Goal: Information Seeking & Learning: Check status

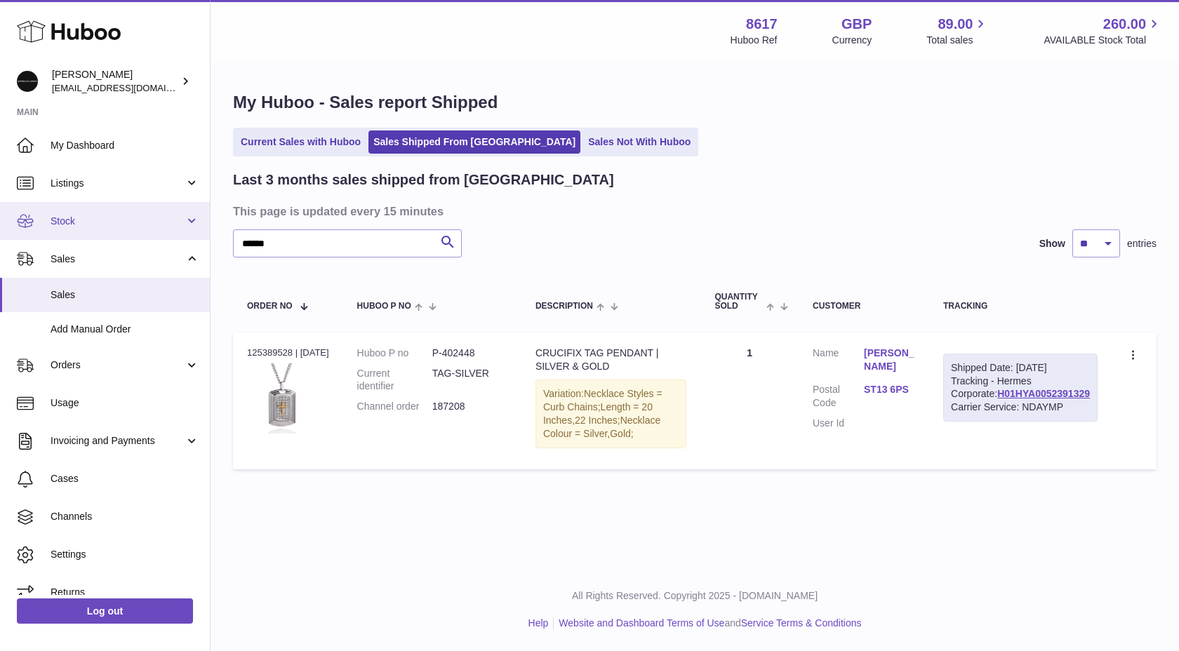
click at [84, 212] on link "Stock" at bounding box center [105, 221] width 210 height 38
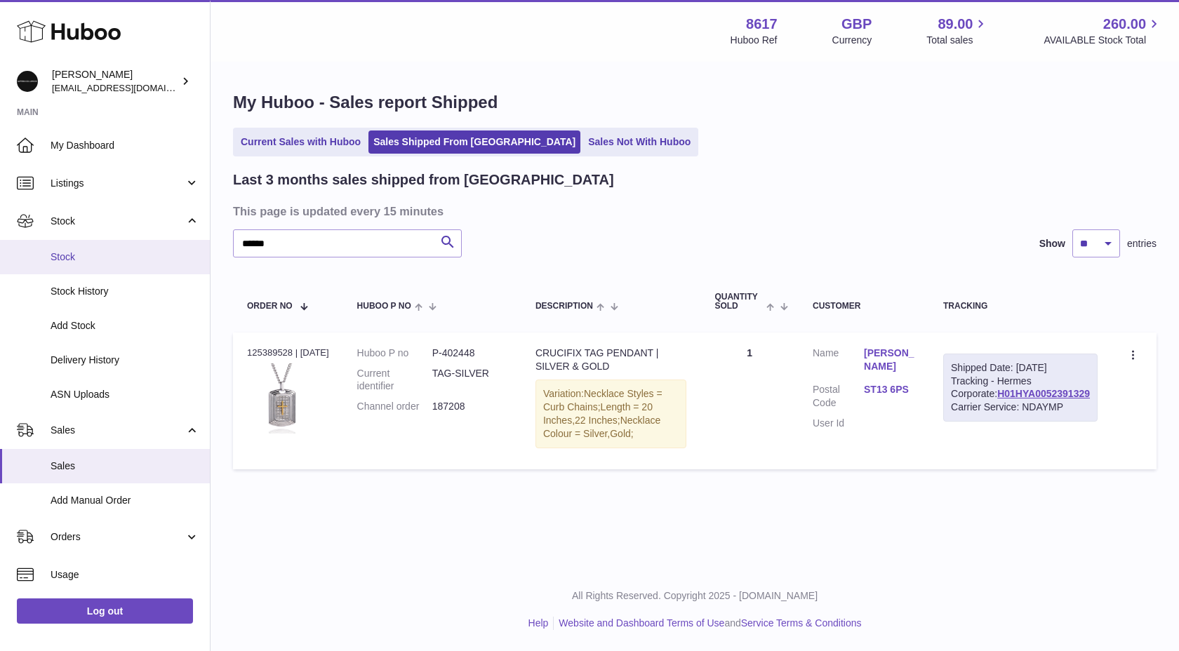
click at [72, 258] on span "Stock" at bounding box center [125, 257] width 149 height 13
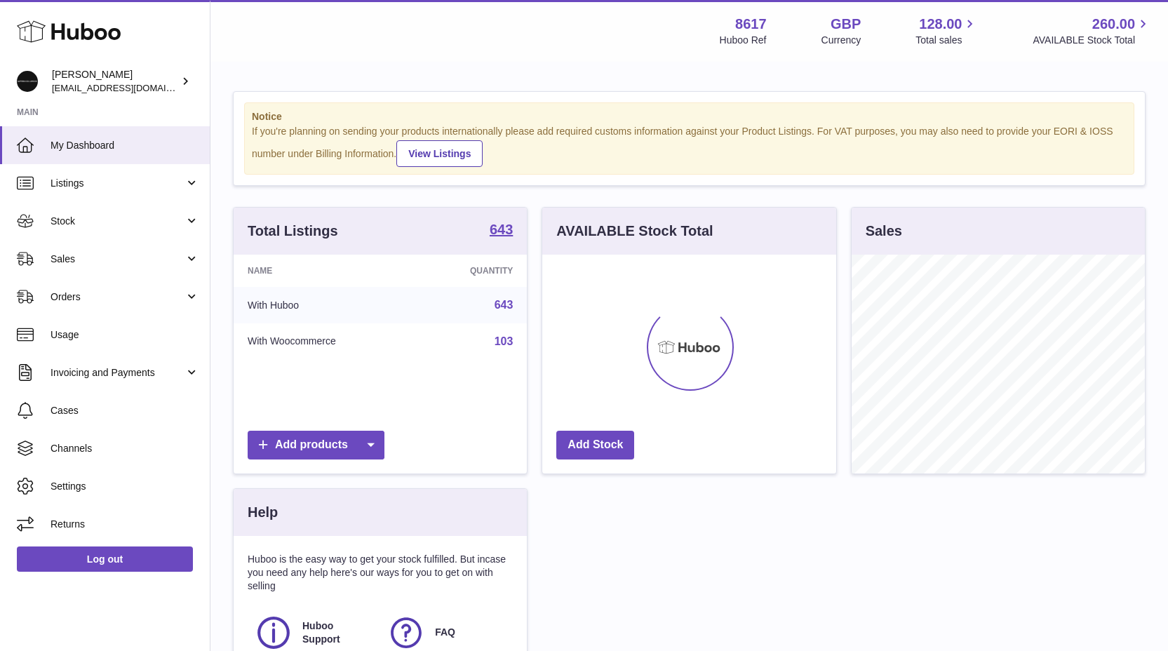
scroll to position [219, 294]
click at [65, 215] on span "Stock" at bounding box center [118, 221] width 134 height 13
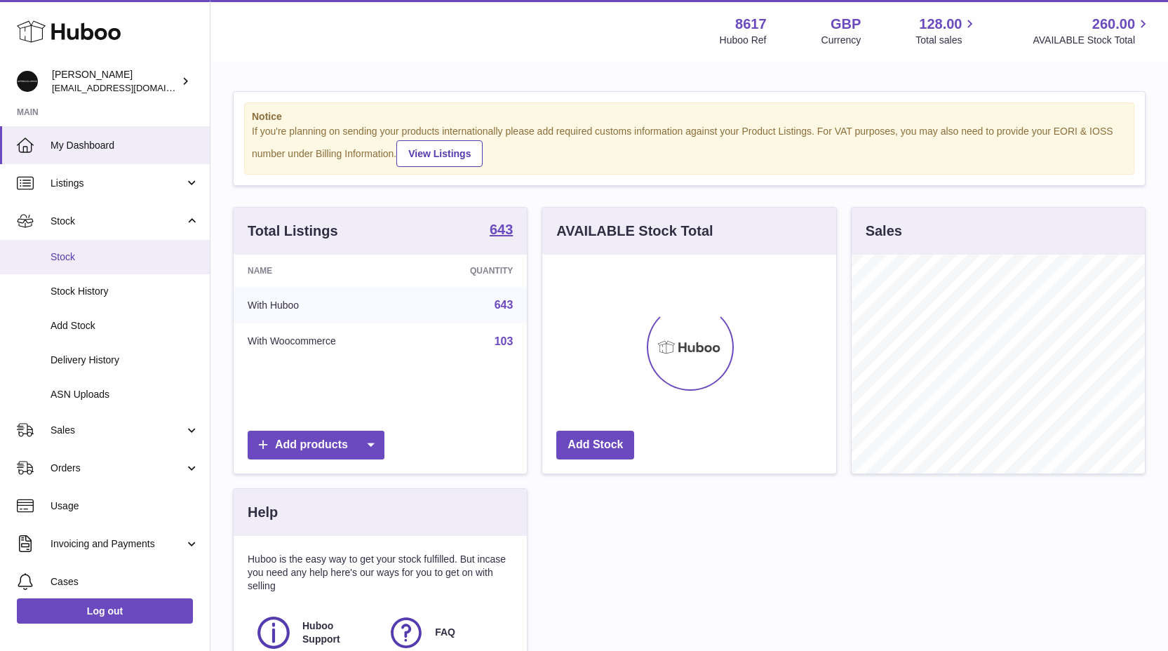
click at [89, 261] on span "Stock" at bounding box center [125, 257] width 149 height 13
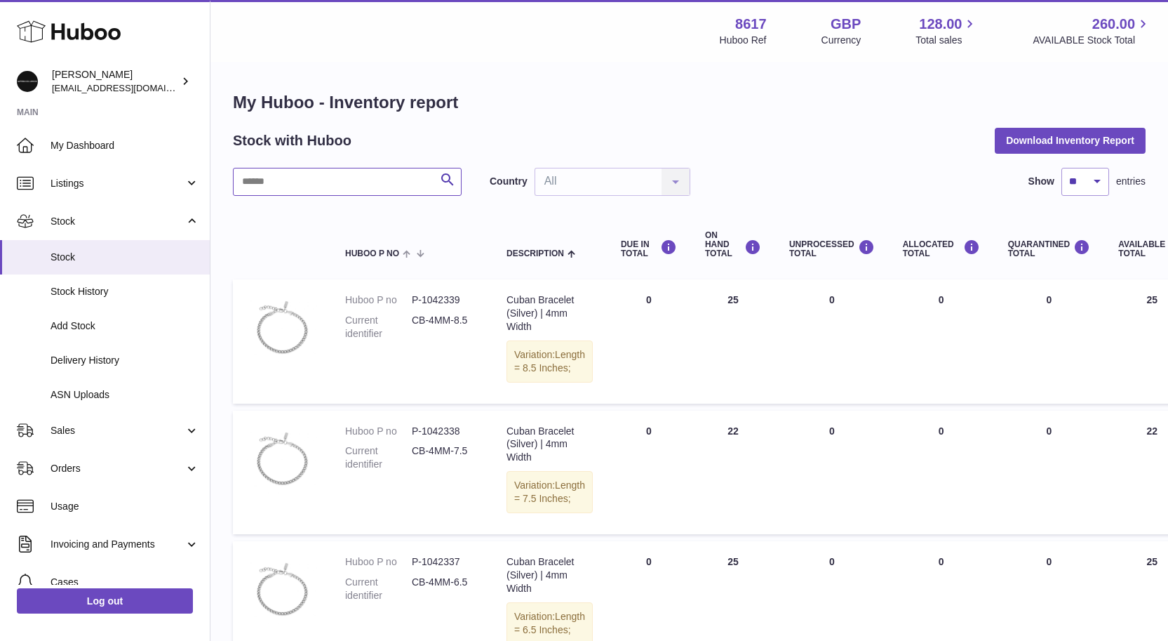
click at [267, 193] on input "text" at bounding box center [347, 182] width 229 height 28
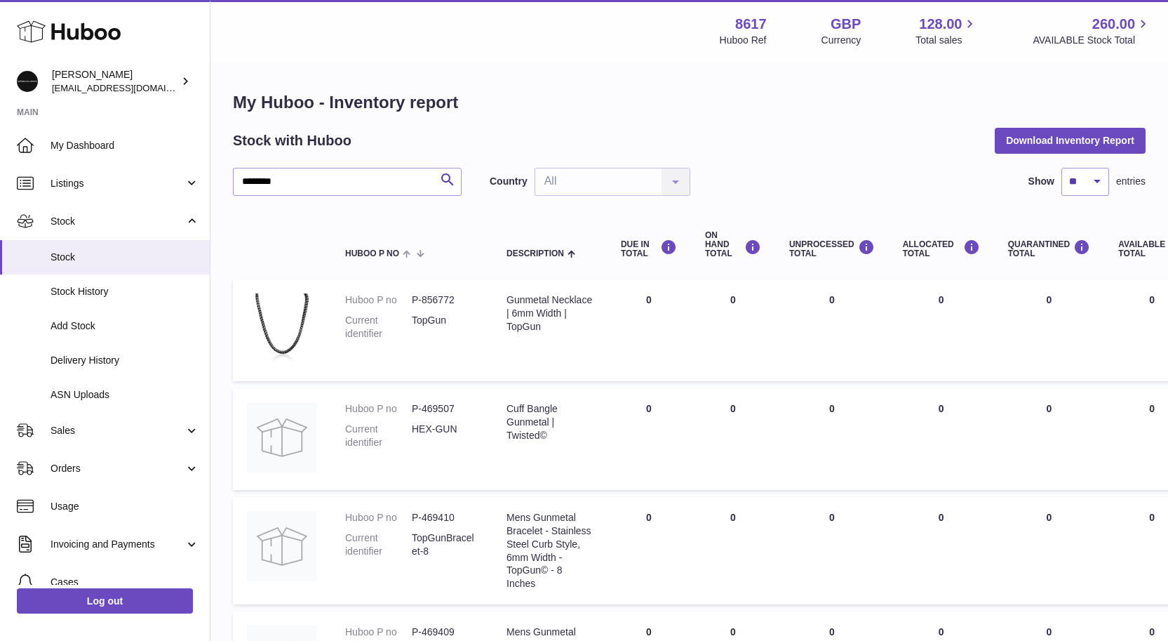
click at [429, 302] on dd "P-856772" at bounding box center [445, 299] width 67 height 13
copy dd "856772"
click at [252, 187] on input "********" at bounding box center [347, 182] width 229 height 28
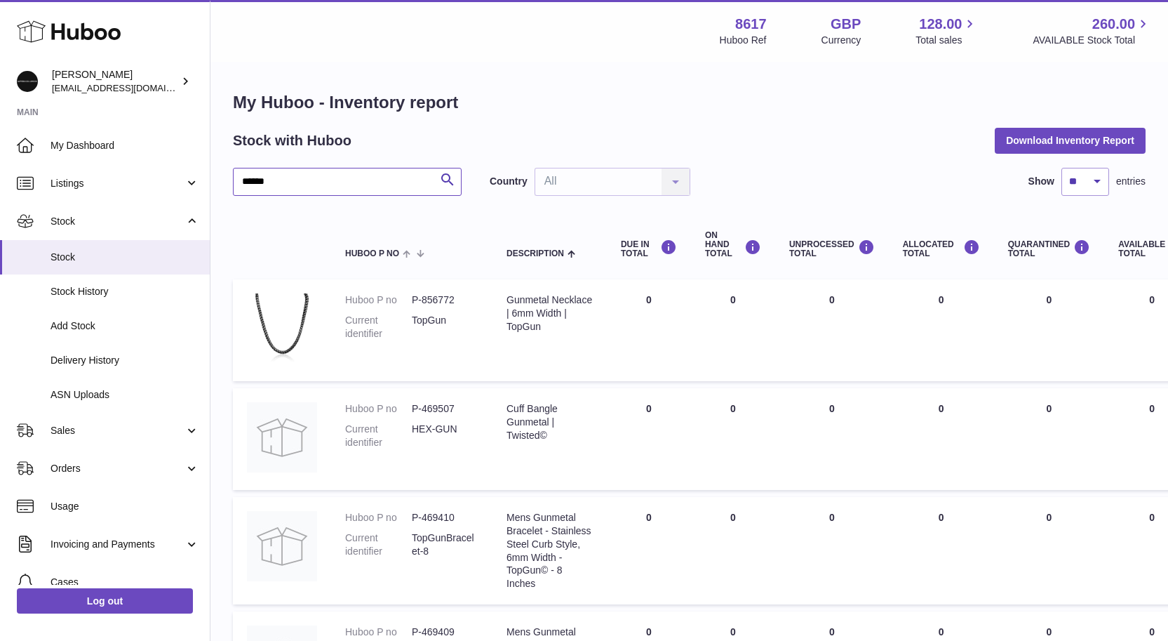
type input "******"
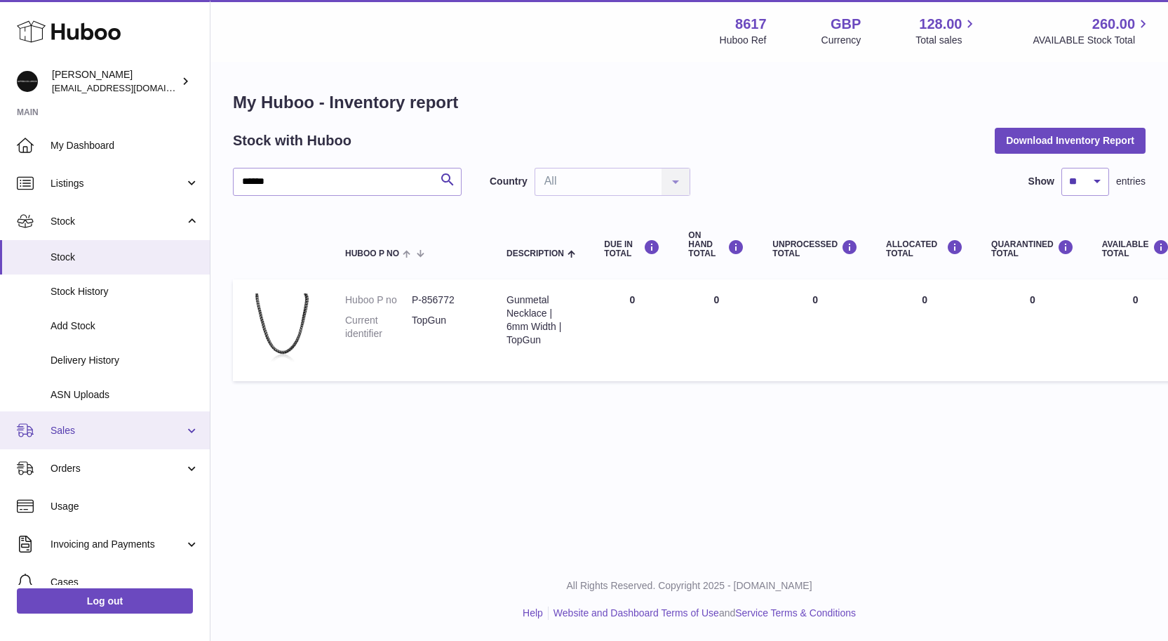
click at [114, 441] on link "Sales" at bounding box center [105, 430] width 210 height 38
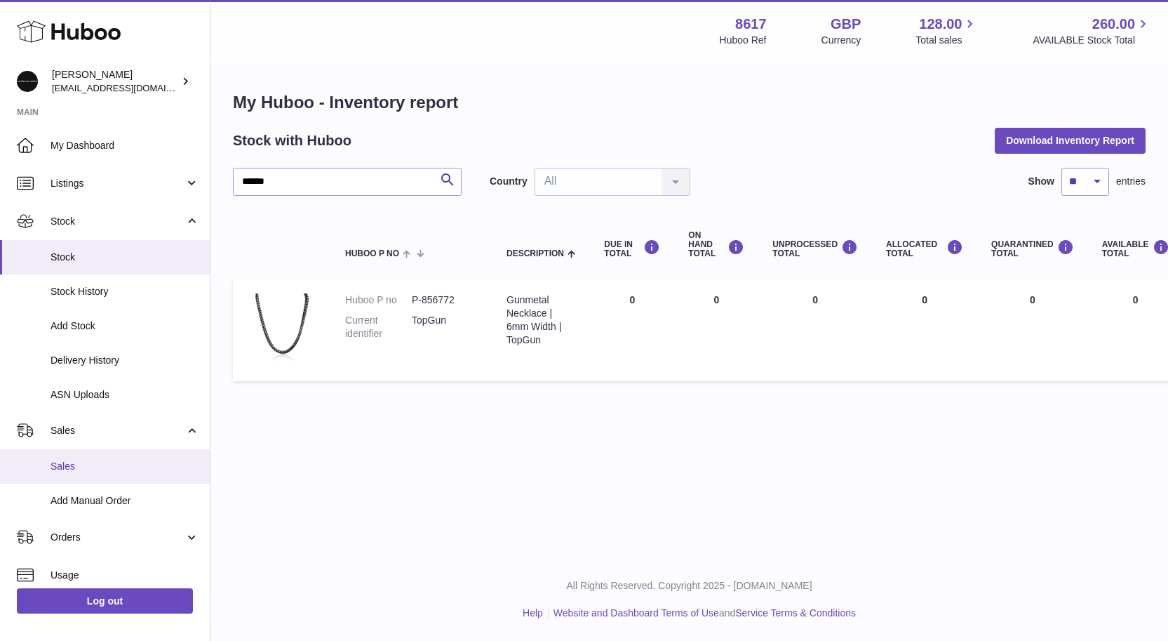
click at [81, 458] on link "Sales" at bounding box center [105, 466] width 210 height 34
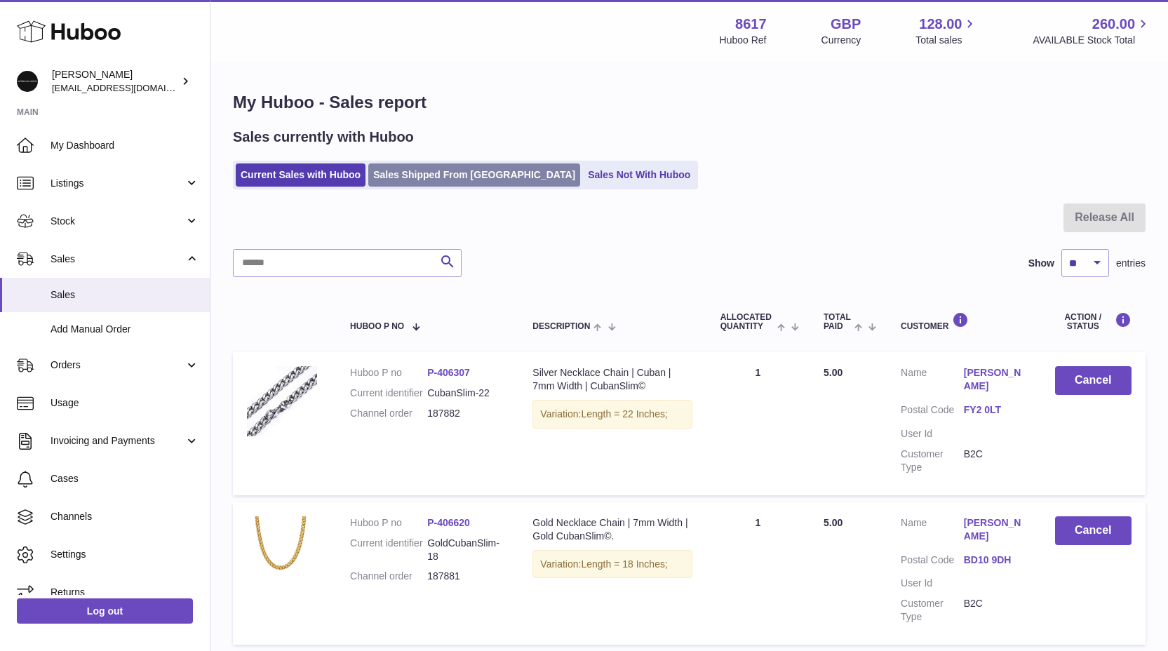
click at [401, 185] on link "Sales Shipped From Huboo" at bounding box center [474, 175] width 212 height 23
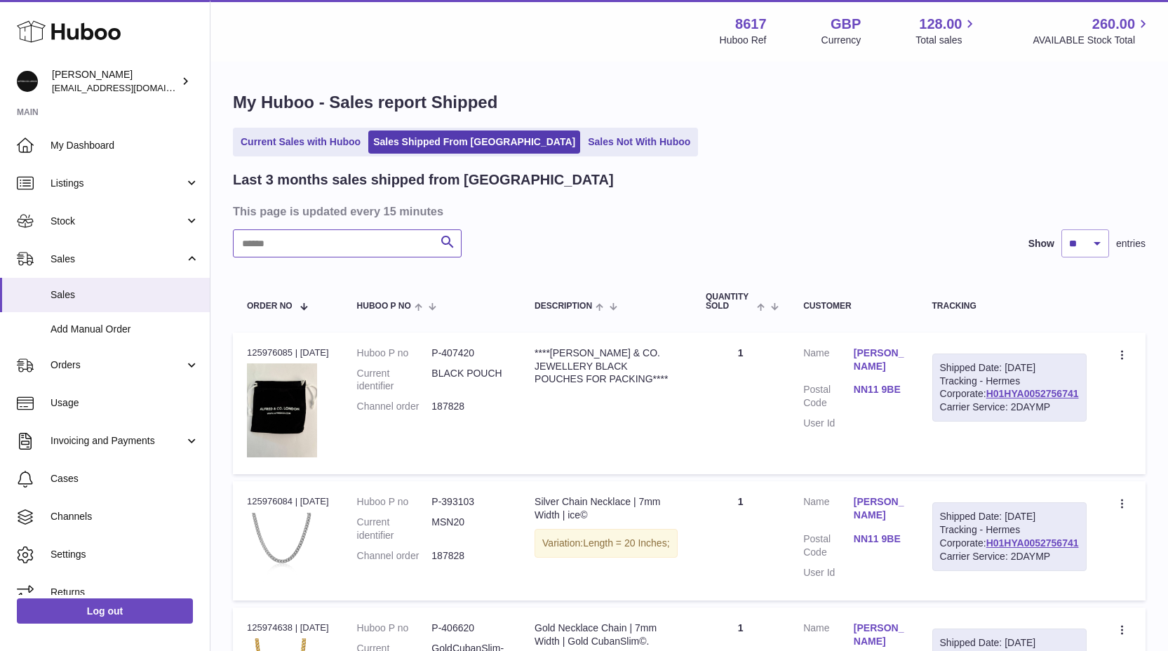
click at [269, 245] on input "text" at bounding box center [347, 243] width 229 height 28
type input "******"
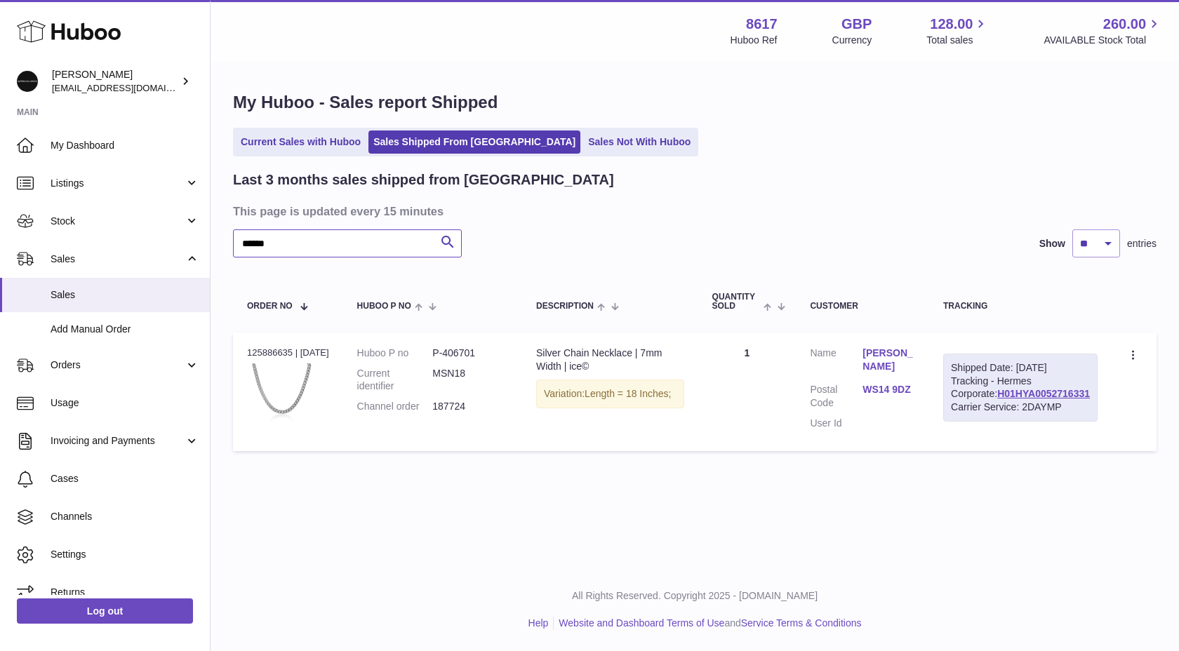
click at [276, 241] on input "******" at bounding box center [347, 243] width 229 height 28
click at [119, 229] on link "Stock" at bounding box center [105, 221] width 210 height 38
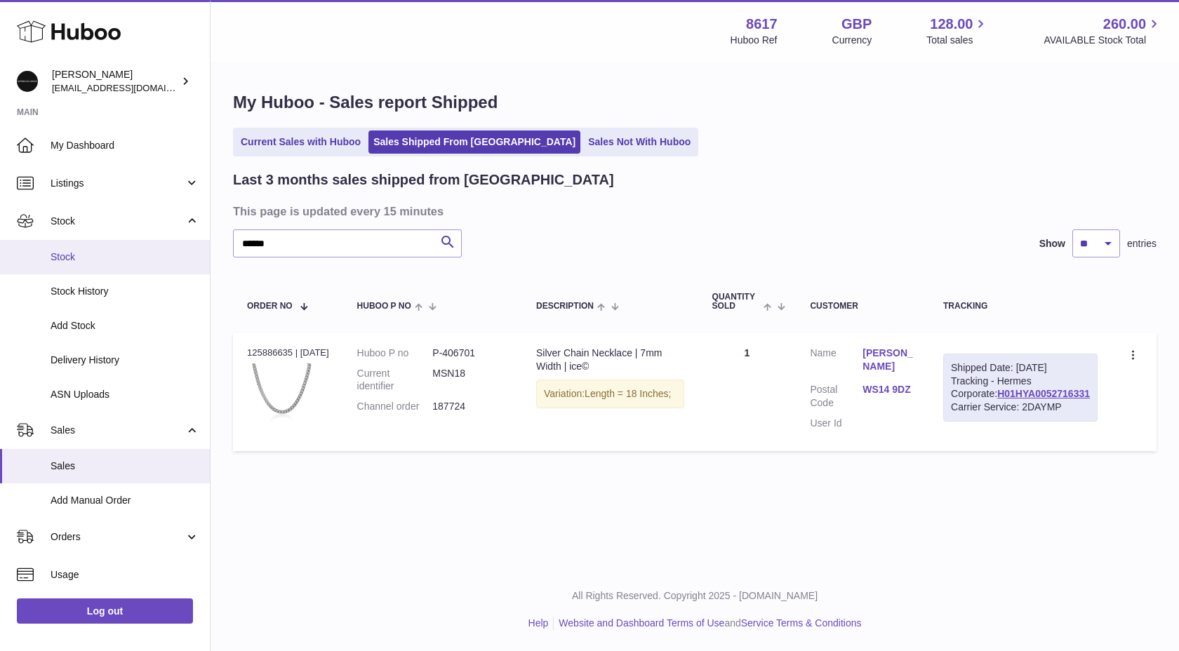
click at [113, 262] on span "Stock" at bounding box center [125, 257] width 149 height 13
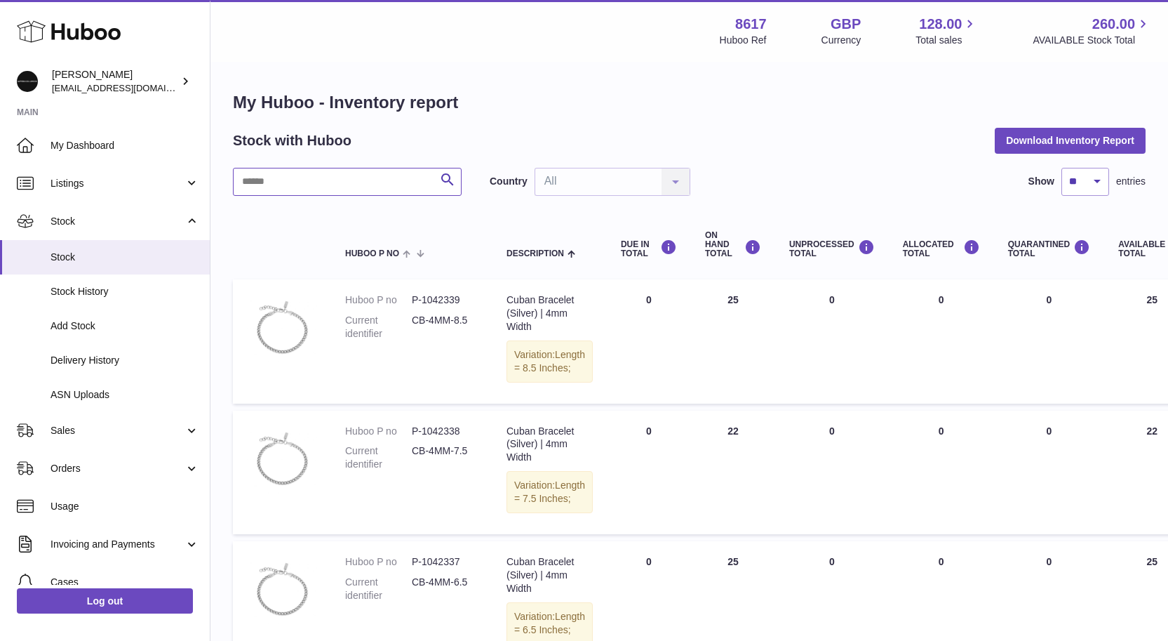
click at [275, 189] on input "text" at bounding box center [347, 182] width 229 height 28
type input "**********"
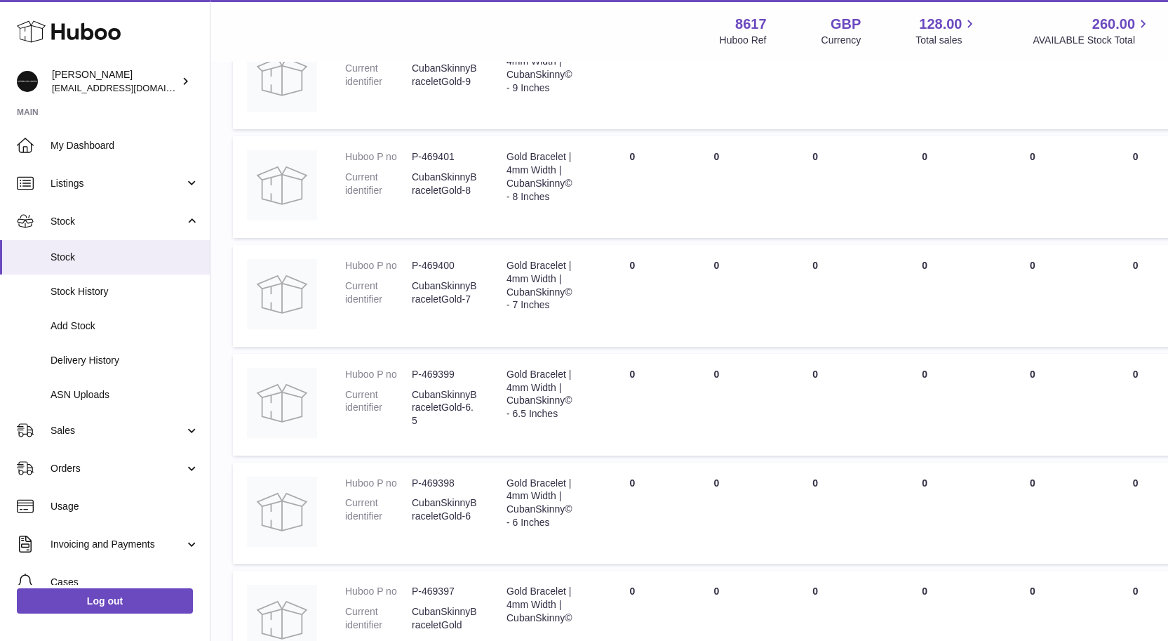
scroll to position [872, 0]
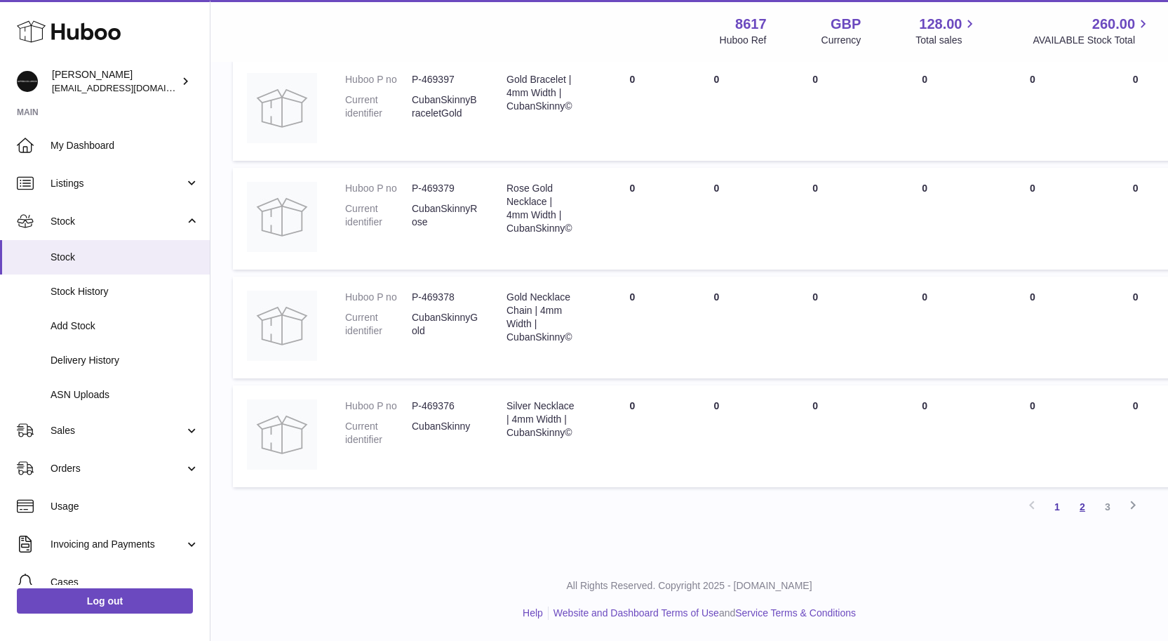
click at [1085, 498] on link "2" at bounding box center [1082, 506] width 25 height 25
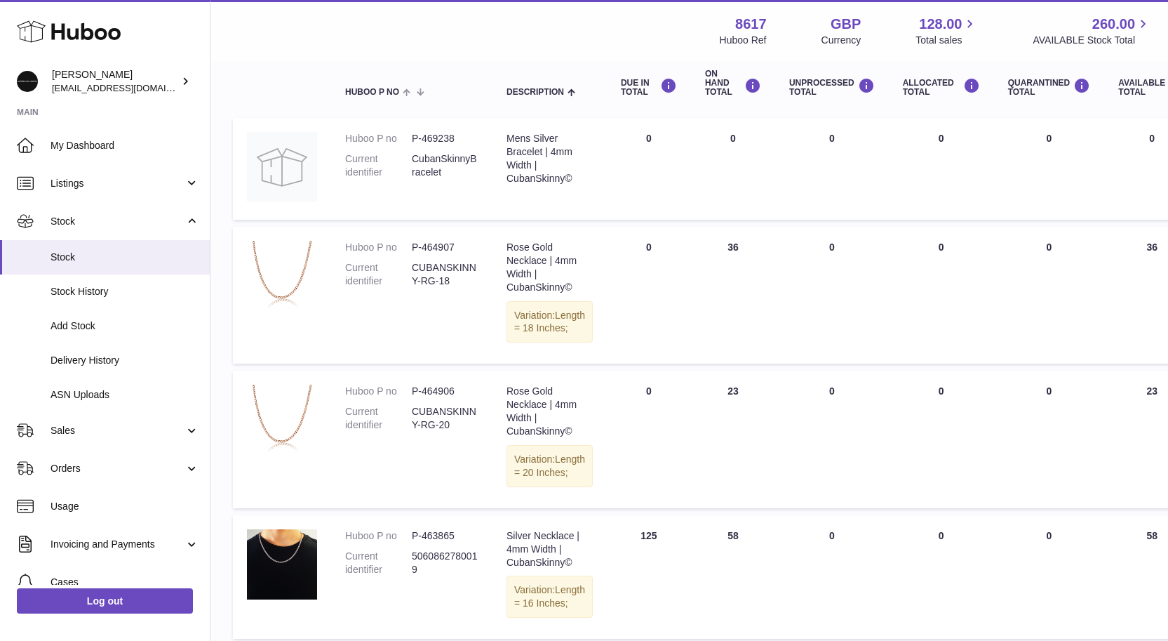
scroll to position [631, 0]
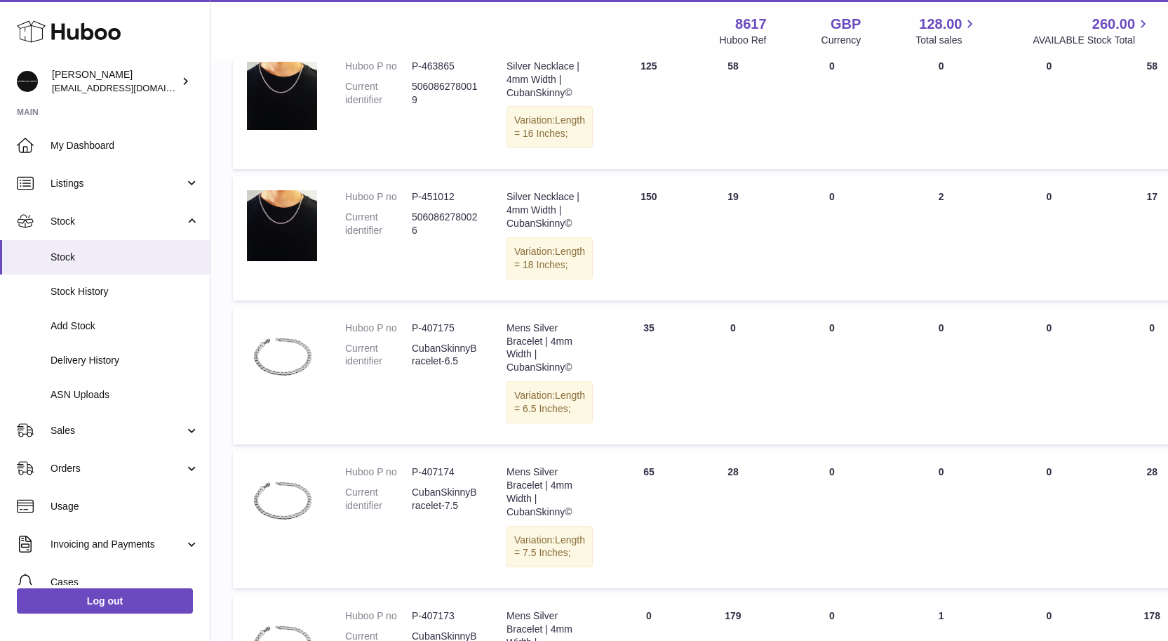
click at [437, 335] on dd "P-407175" at bounding box center [445, 327] width 67 height 13
copy dd "407175"
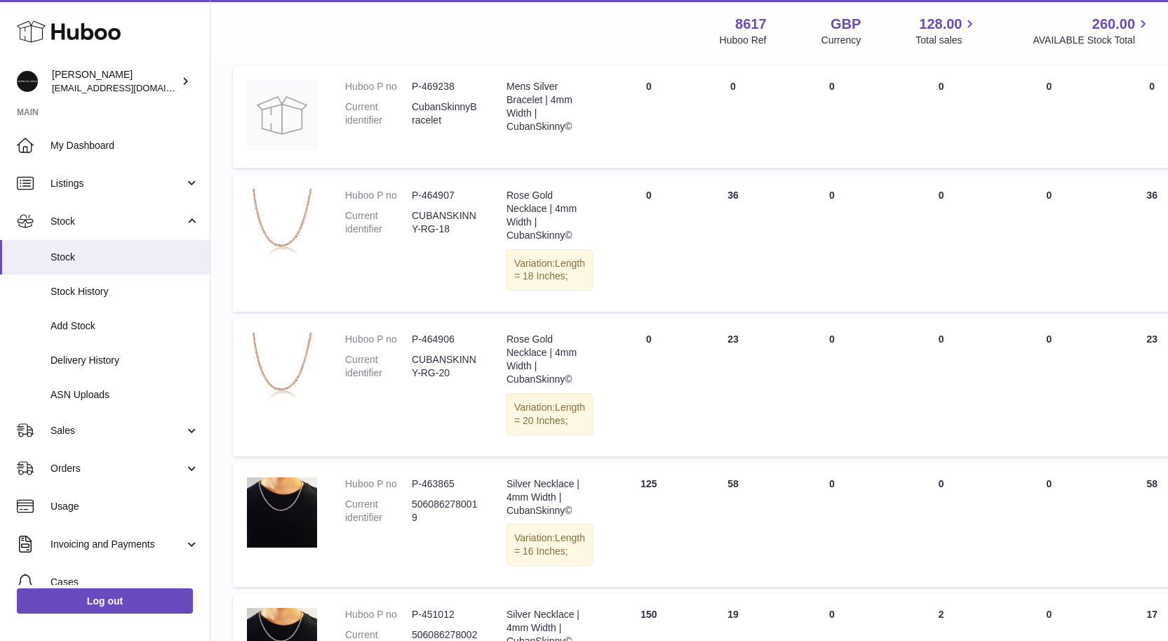
scroll to position [660, 0]
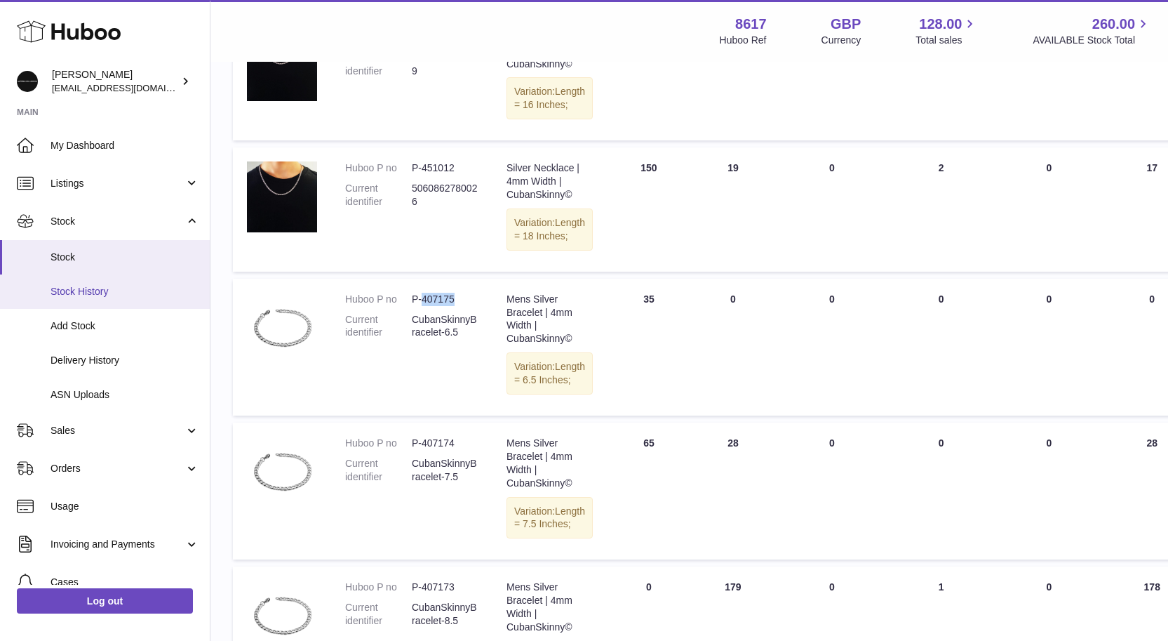
click at [54, 279] on link "Stock History" at bounding box center [105, 291] width 210 height 34
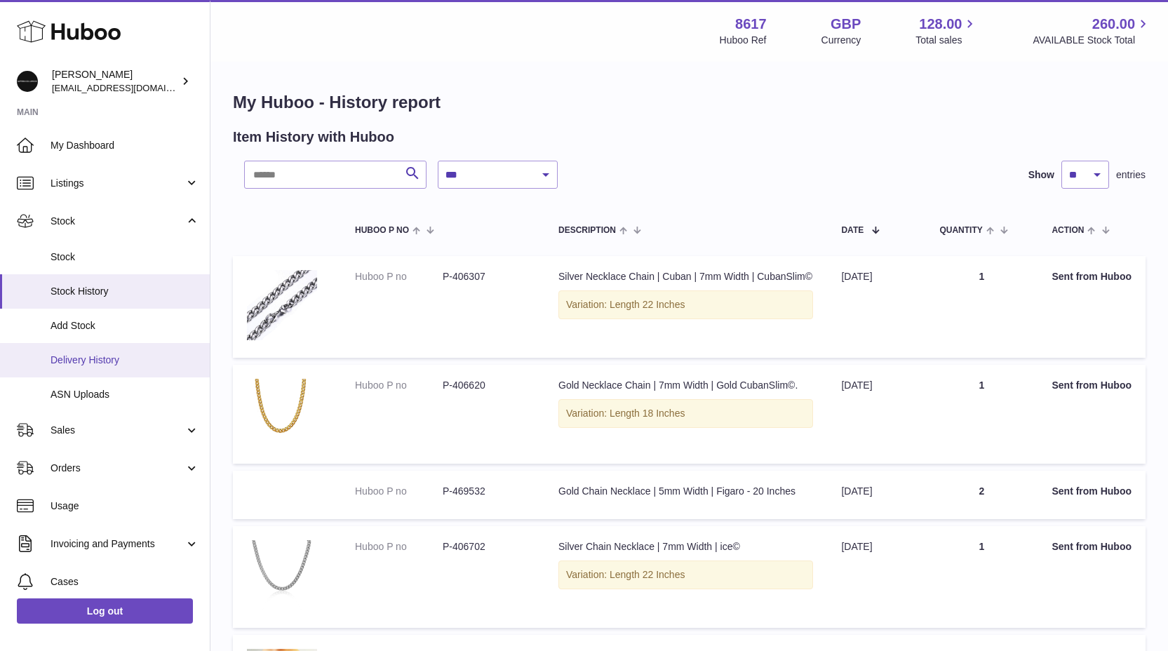
click at [84, 361] on span "Delivery History" at bounding box center [125, 360] width 149 height 13
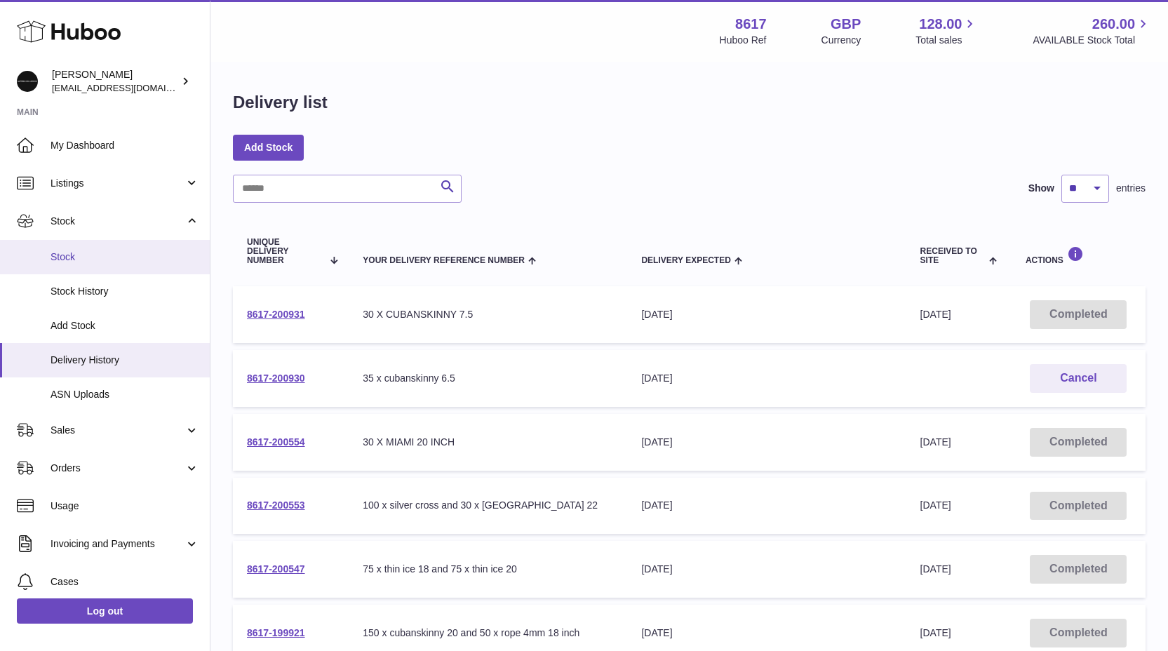
click at [79, 255] on span "Stock" at bounding box center [125, 257] width 149 height 13
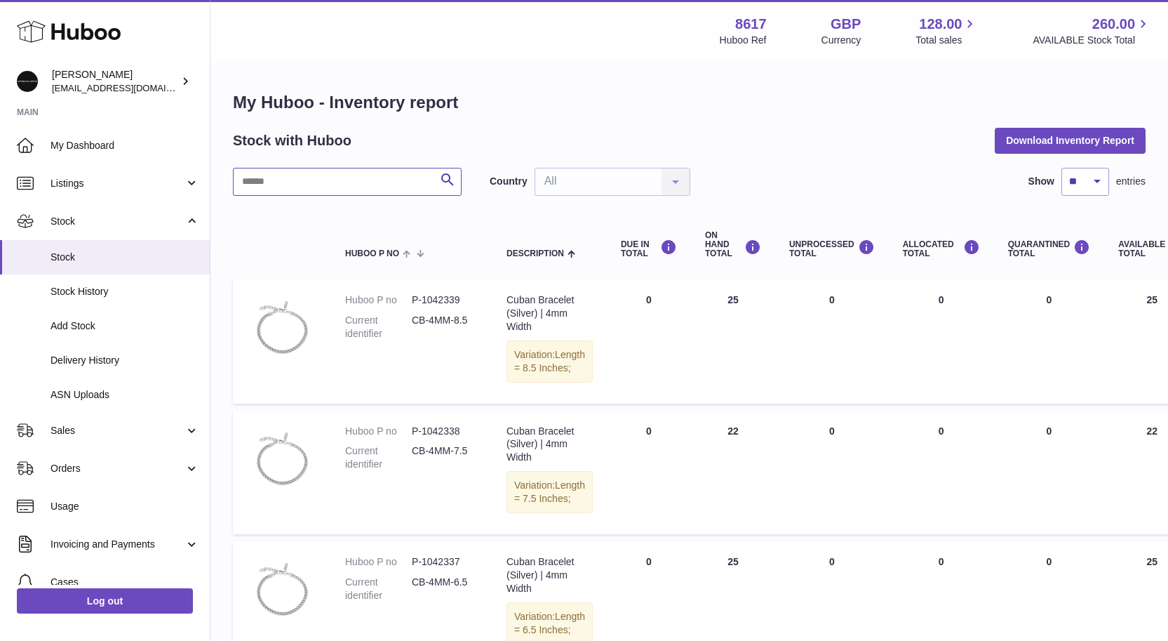
click at [262, 185] on input "text" at bounding box center [347, 182] width 229 height 28
type input "**********"
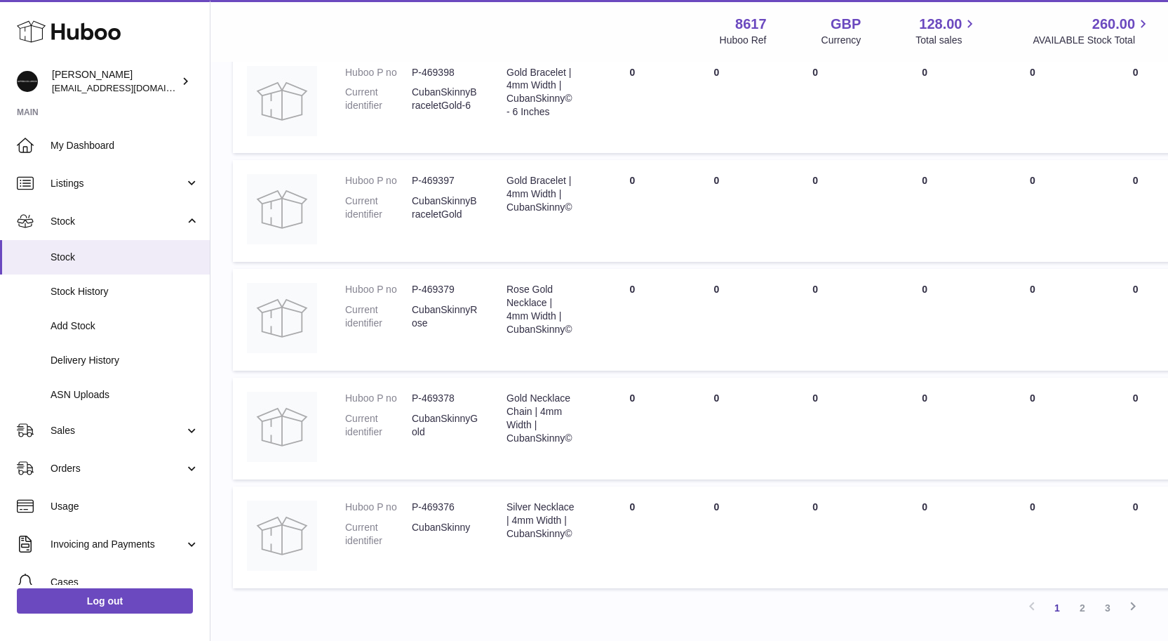
scroll to position [872, 0]
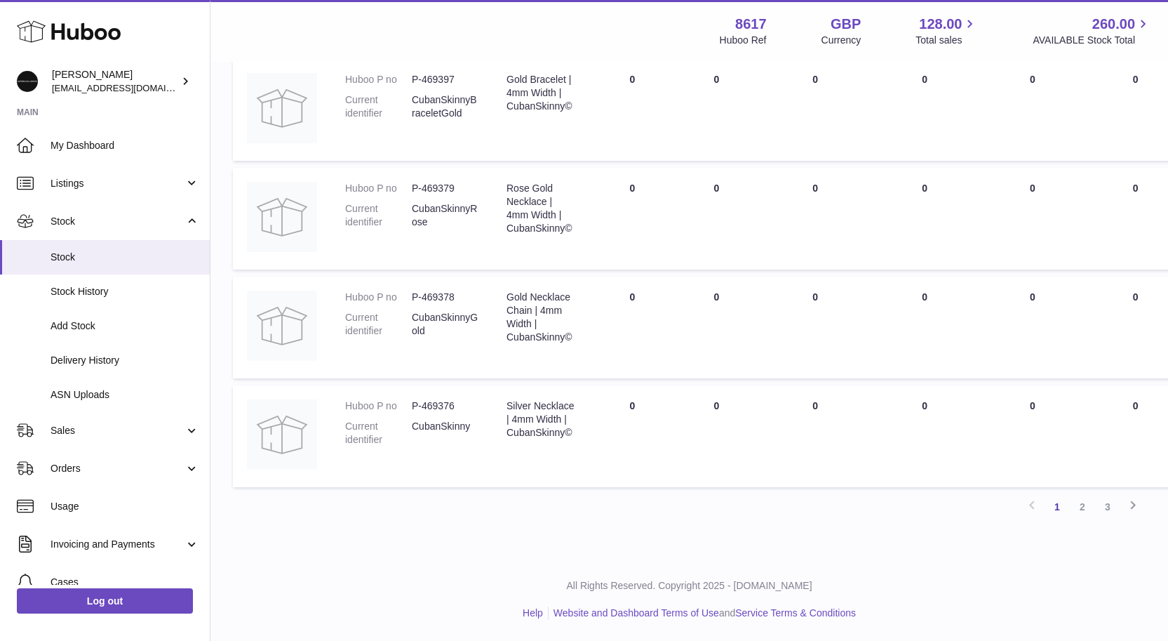
click at [1079, 507] on link "2" at bounding box center [1082, 506] width 25 height 25
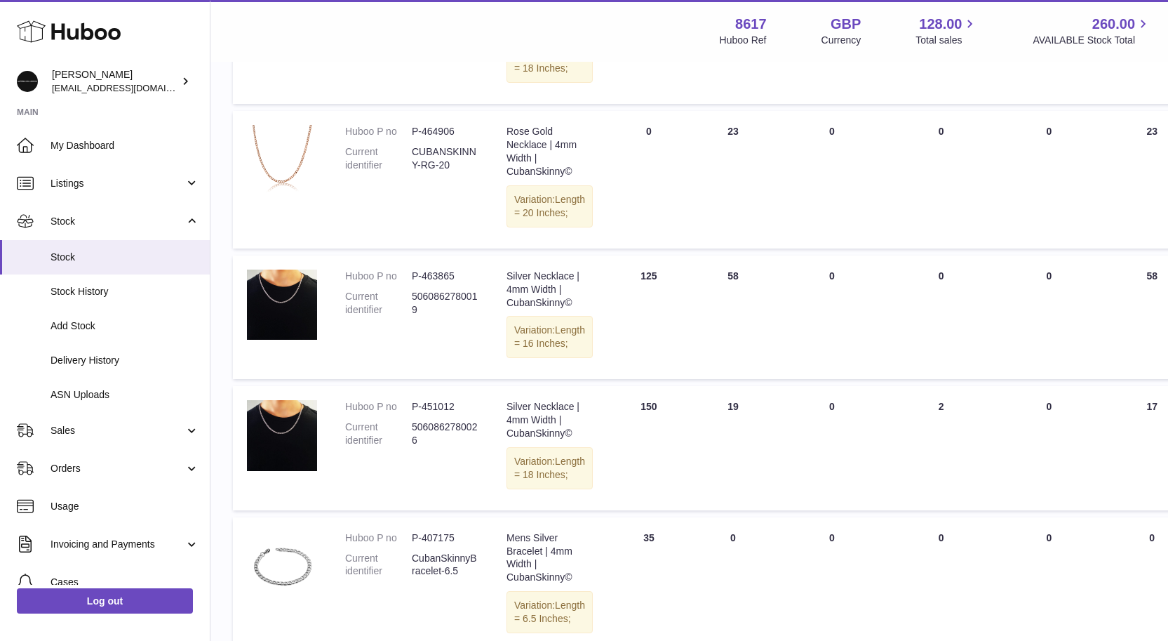
scroll to position [460, 0]
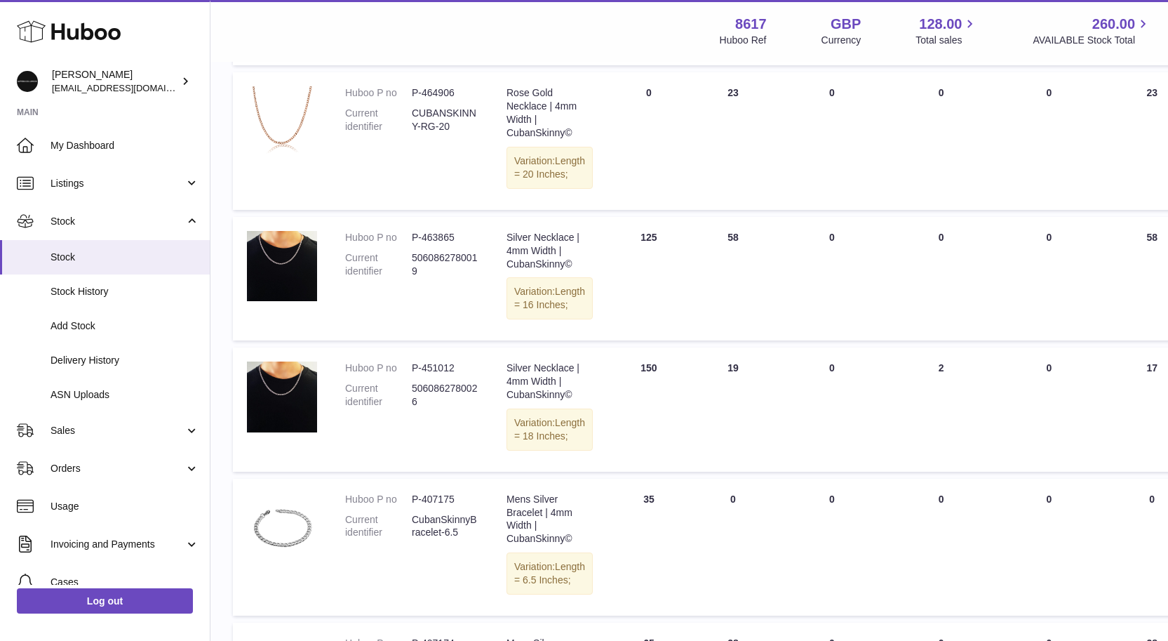
click at [433, 375] on dd "P-451012" at bounding box center [445, 367] width 67 height 13
click at [433, 415] on dl "Huboo P no P-451012 Current identifier 5060862780026" at bounding box center [411, 388] width 133 height 54
click at [435, 375] on dd "P-451012" at bounding box center [445, 367] width 67 height 13
copy dd "451012"
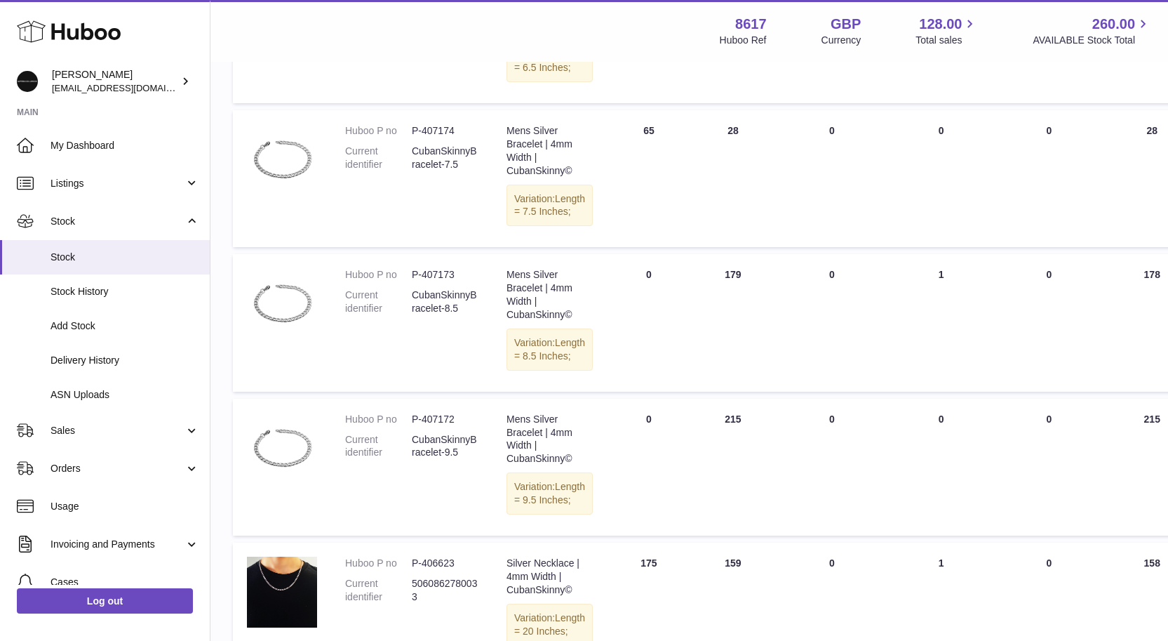
scroll to position [1270, 0]
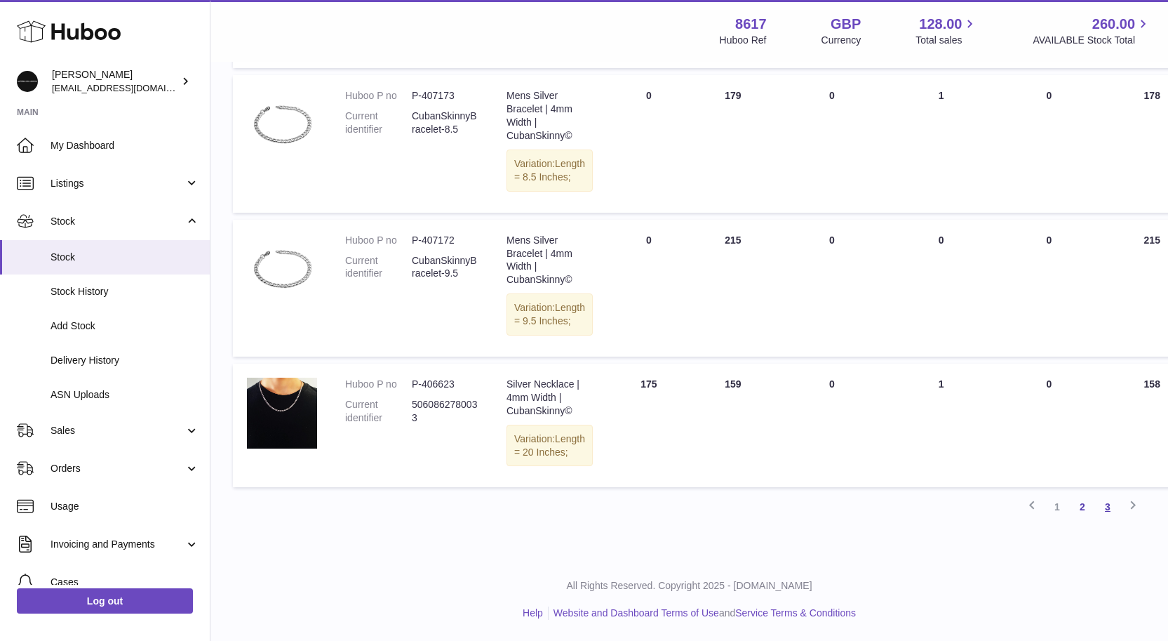
click at [1112, 502] on link "3" at bounding box center [1107, 506] width 25 height 25
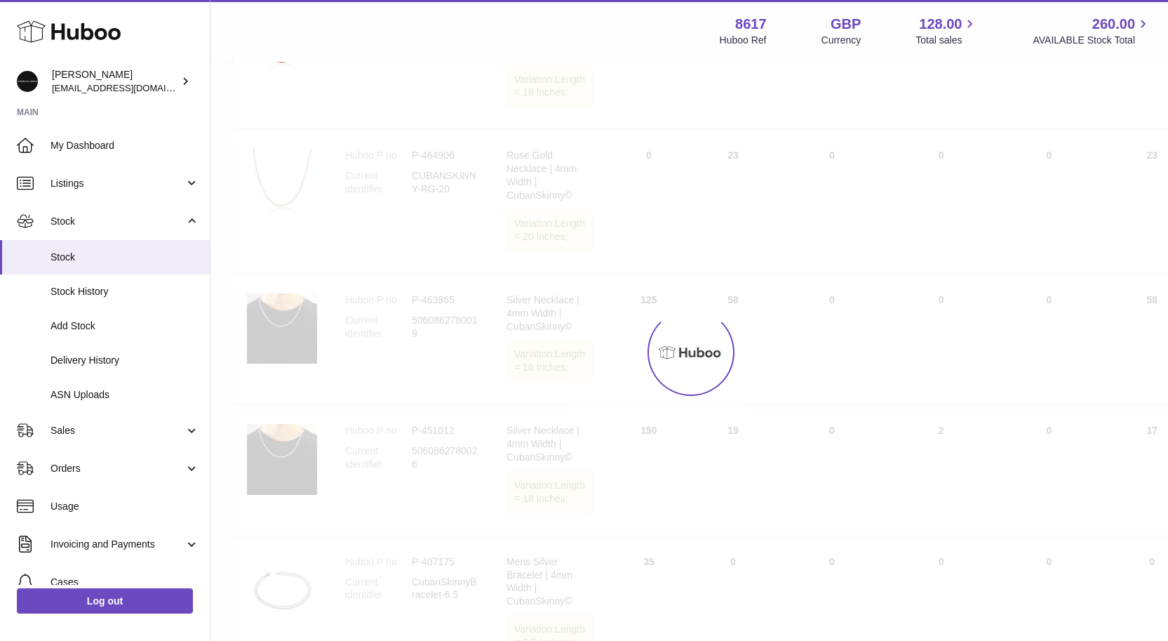
scroll to position [63, 0]
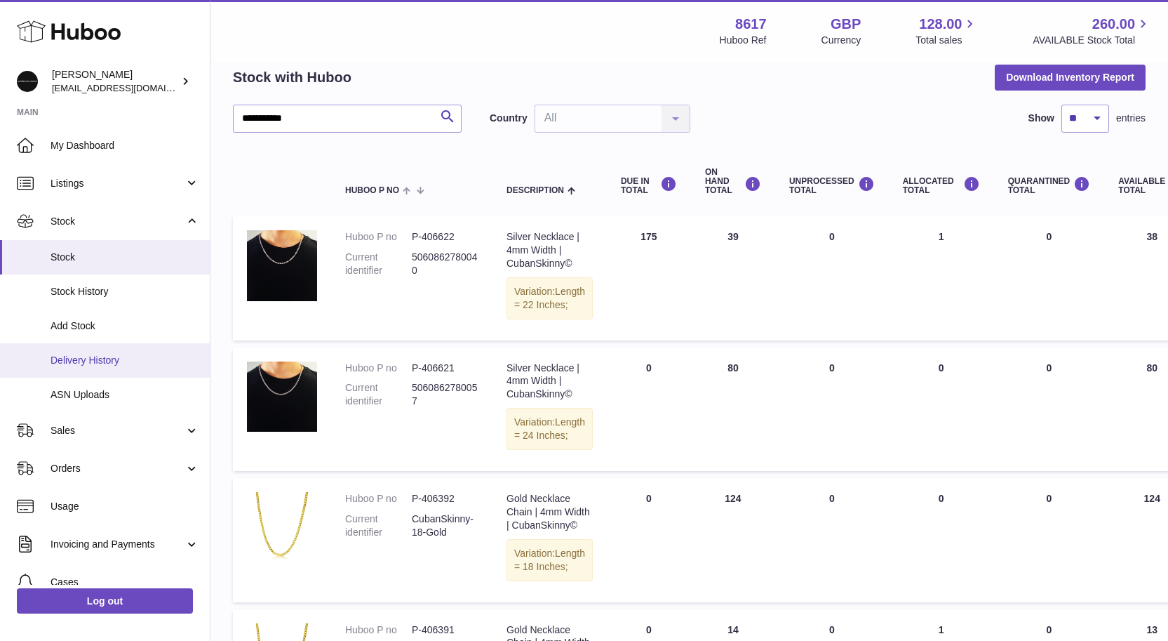
click at [118, 359] on span "Delivery History" at bounding box center [125, 360] width 149 height 13
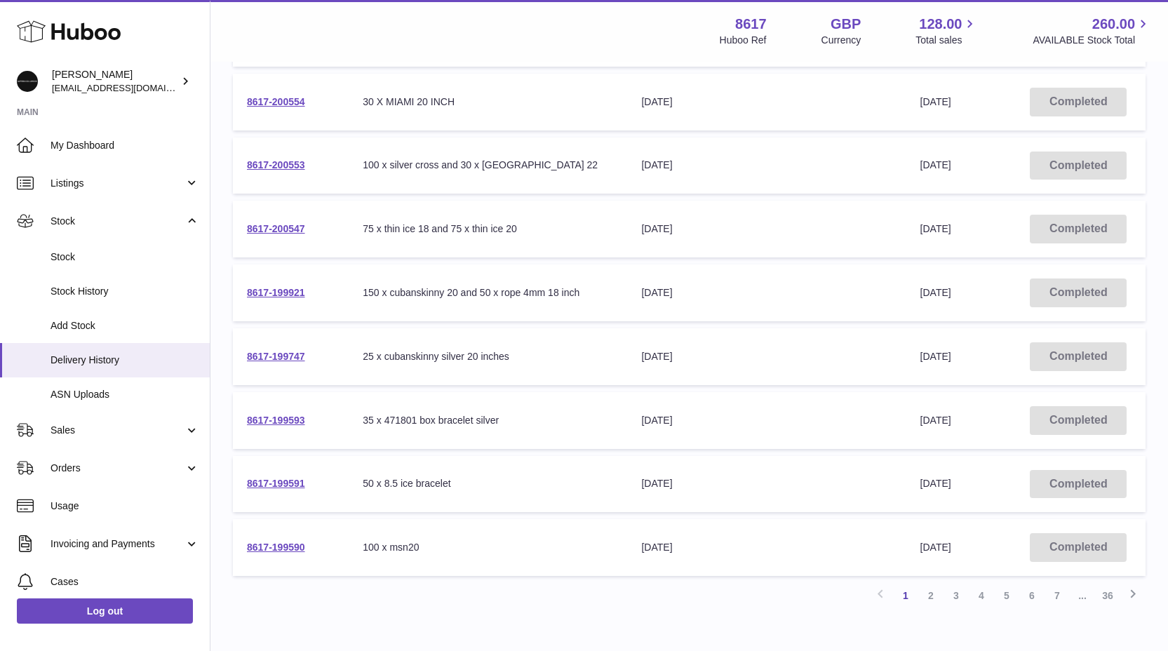
scroll to position [416, 0]
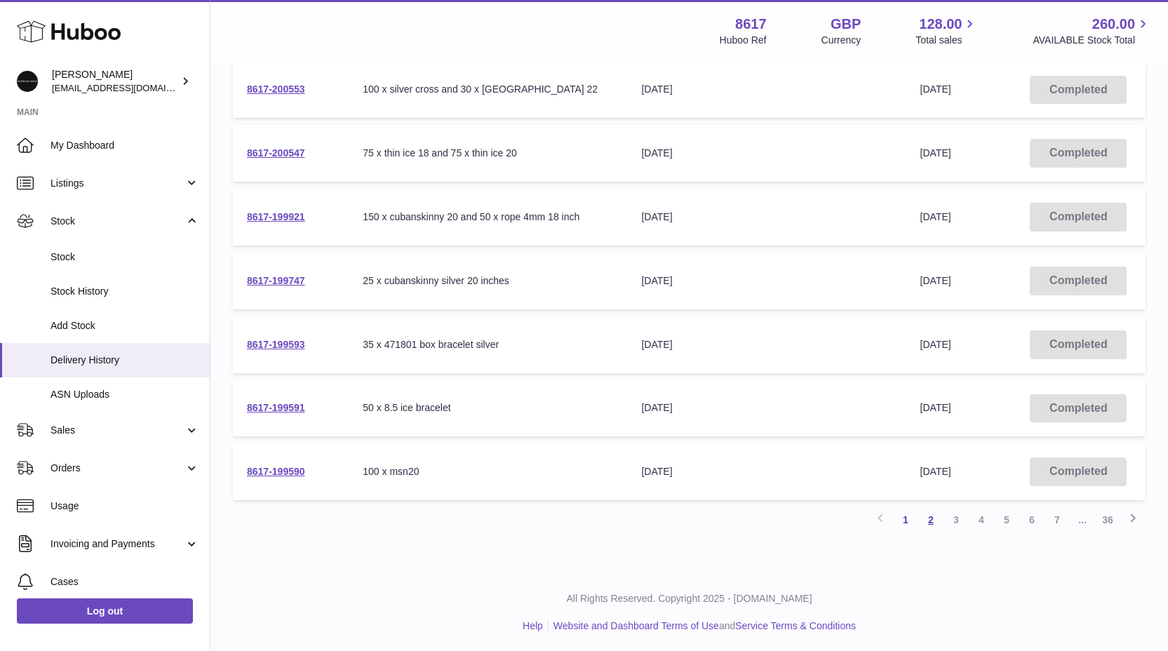
click at [928, 523] on link "2" at bounding box center [931, 519] width 25 height 25
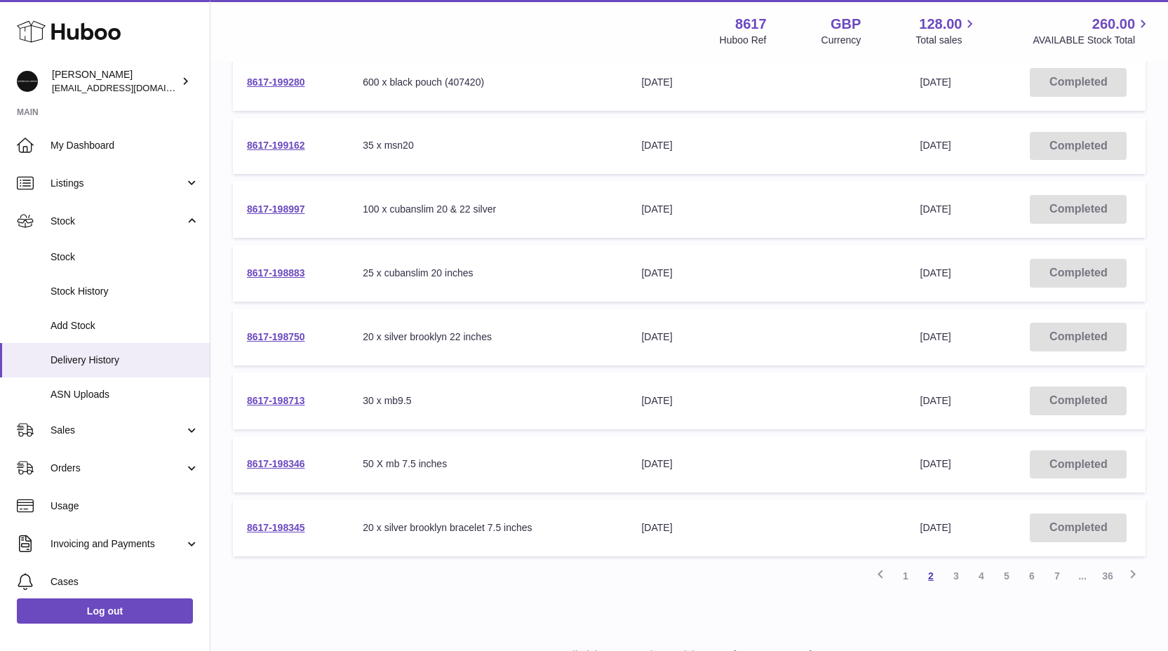
scroll to position [352, 0]
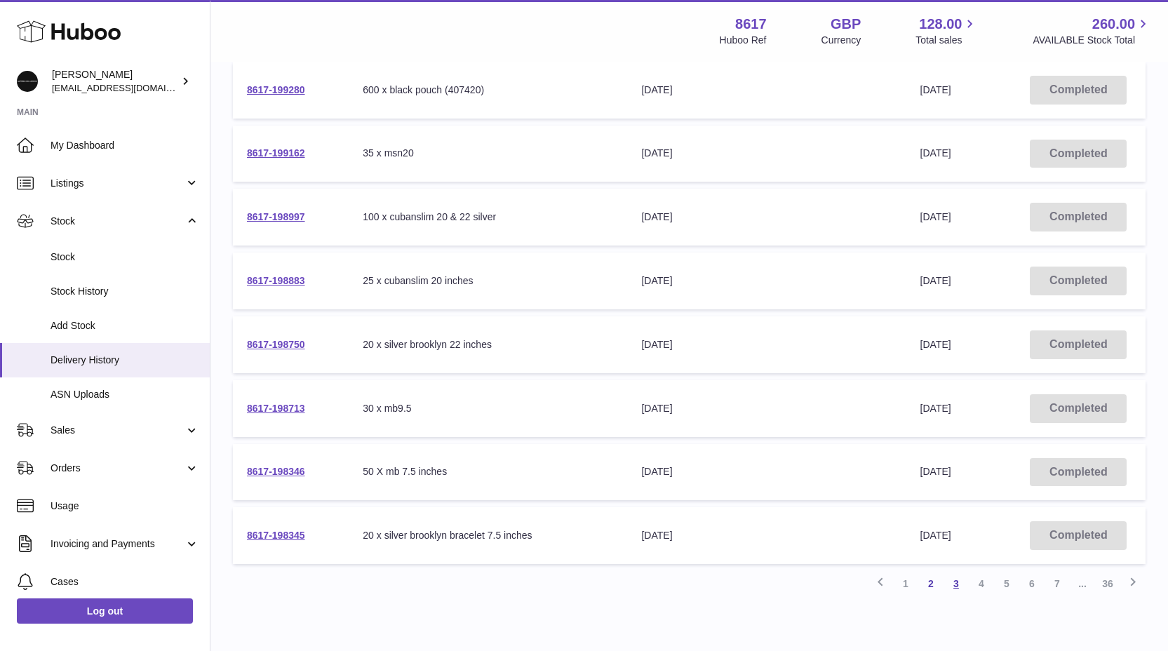
click at [960, 582] on link "3" at bounding box center [956, 583] width 25 height 25
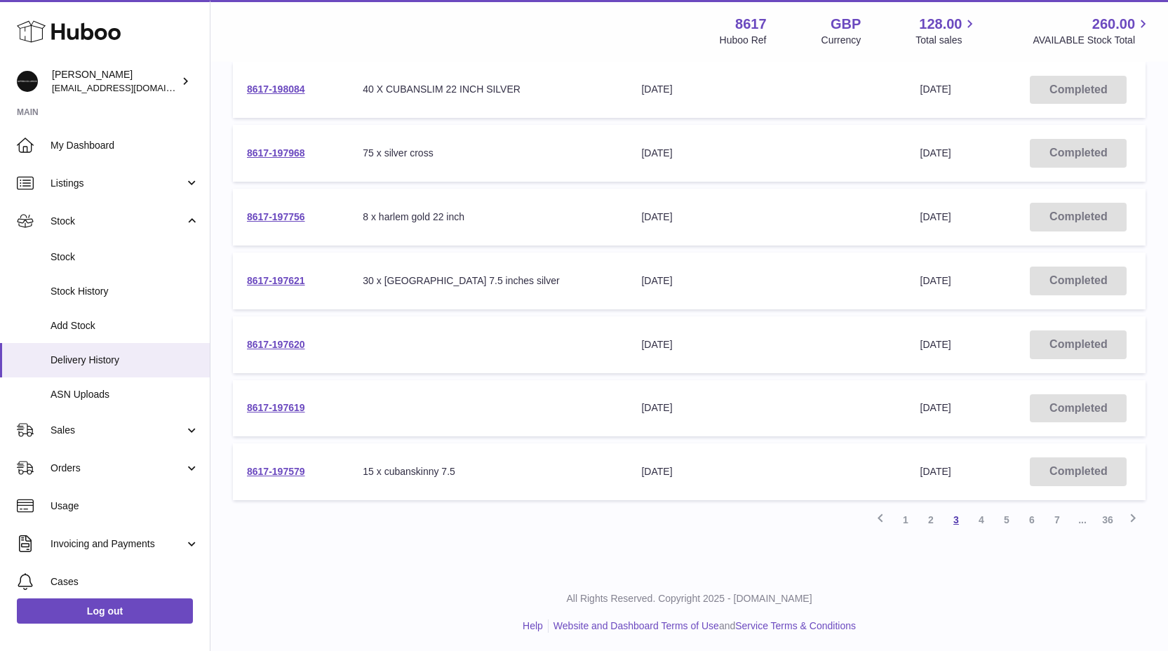
scroll to position [419, 0]
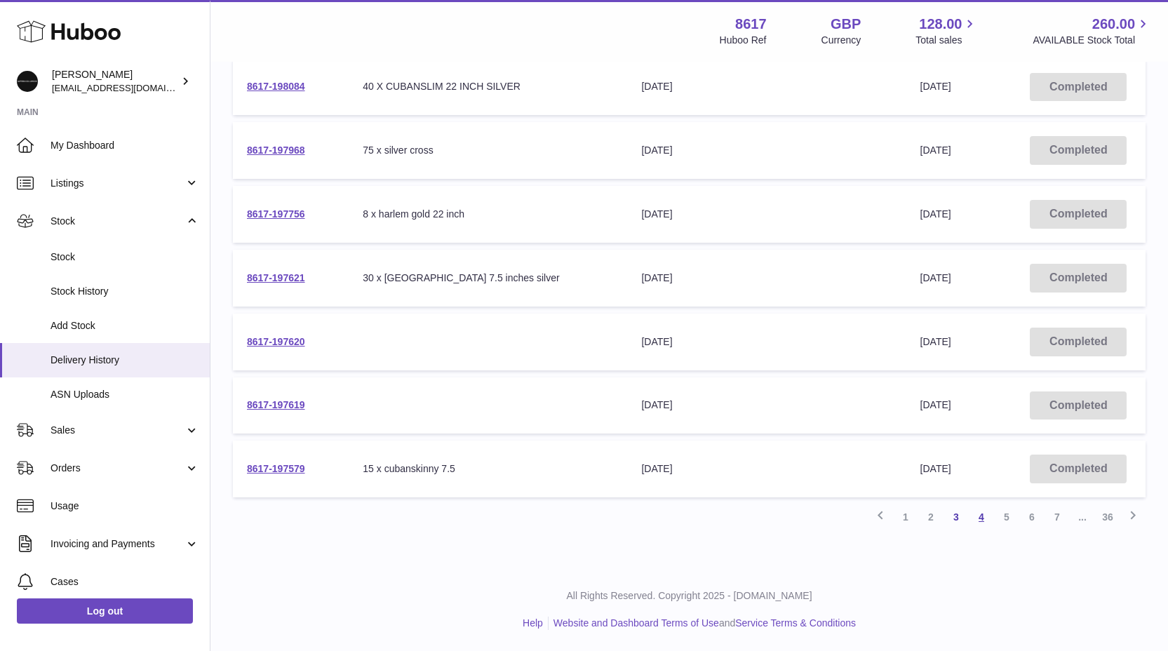
click at [978, 519] on link "4" at bounding box center [981, 517] width 25 height 25
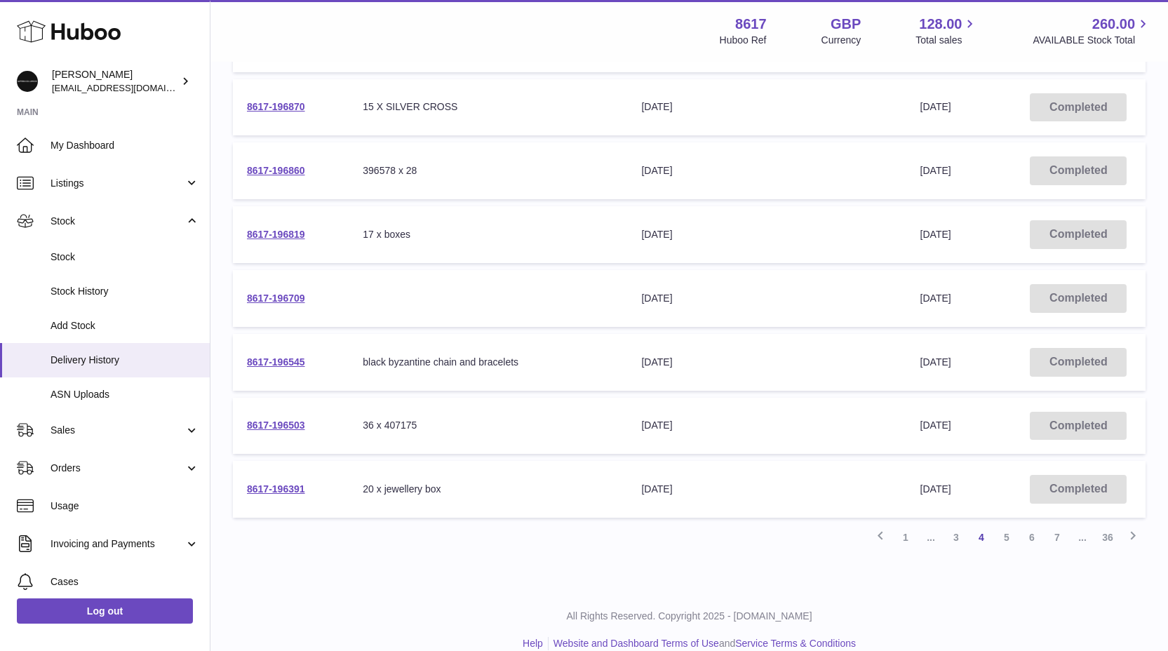
scroll to position [419, 0]
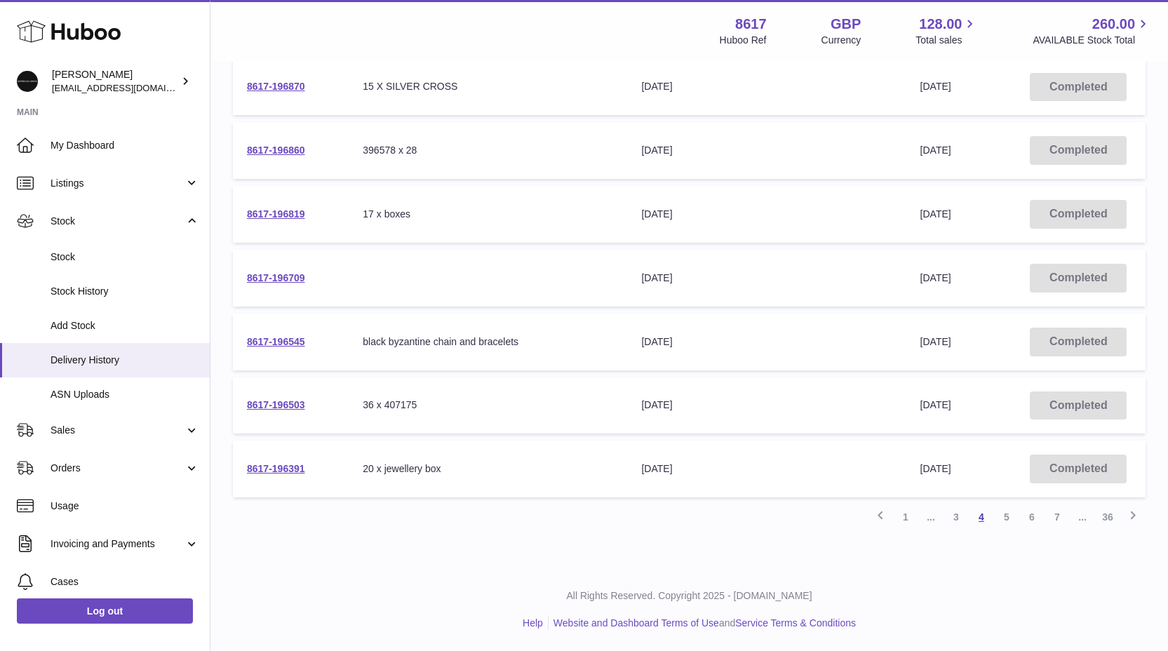
click at [989, 523] on link "4" at bounding box center [981, 517] width 25 height 25
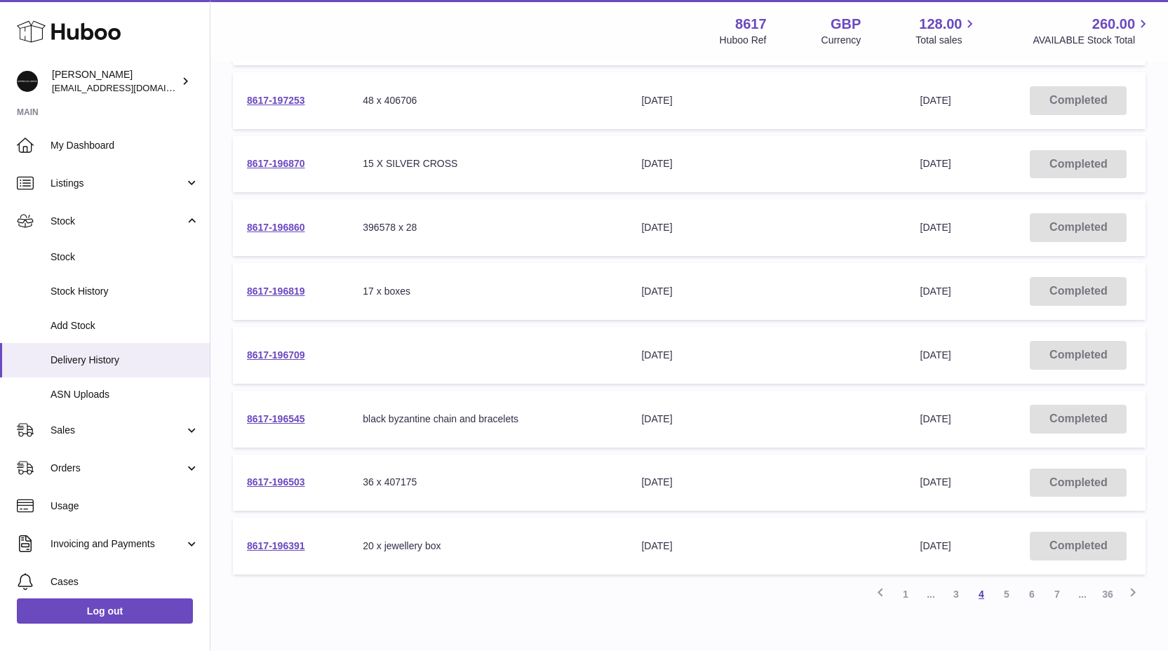
scroll to position [345, 0]
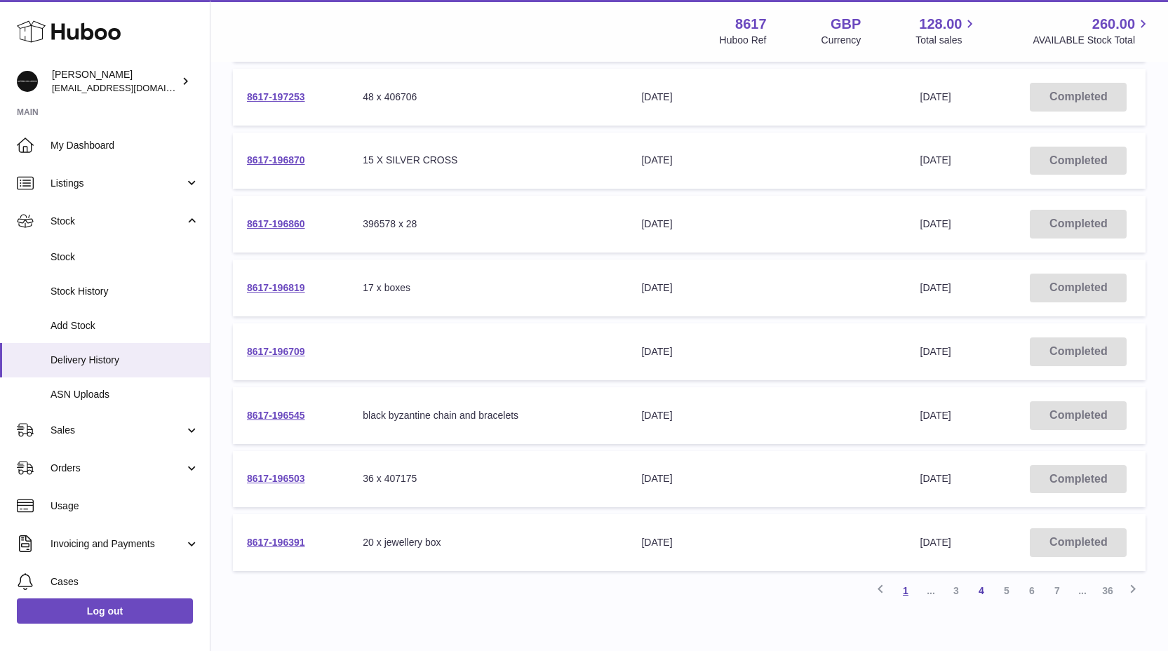
click at [907, 582] on link "1" at bounding box center [905, 590] width 25 height 25
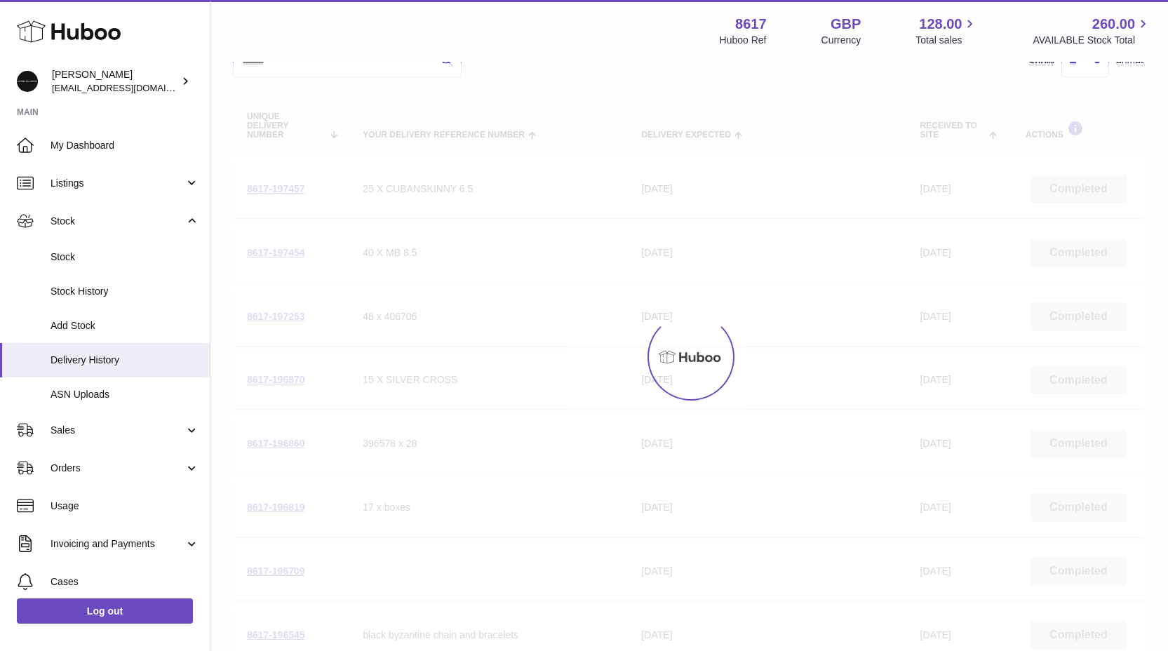
scroll to position [63, 0]
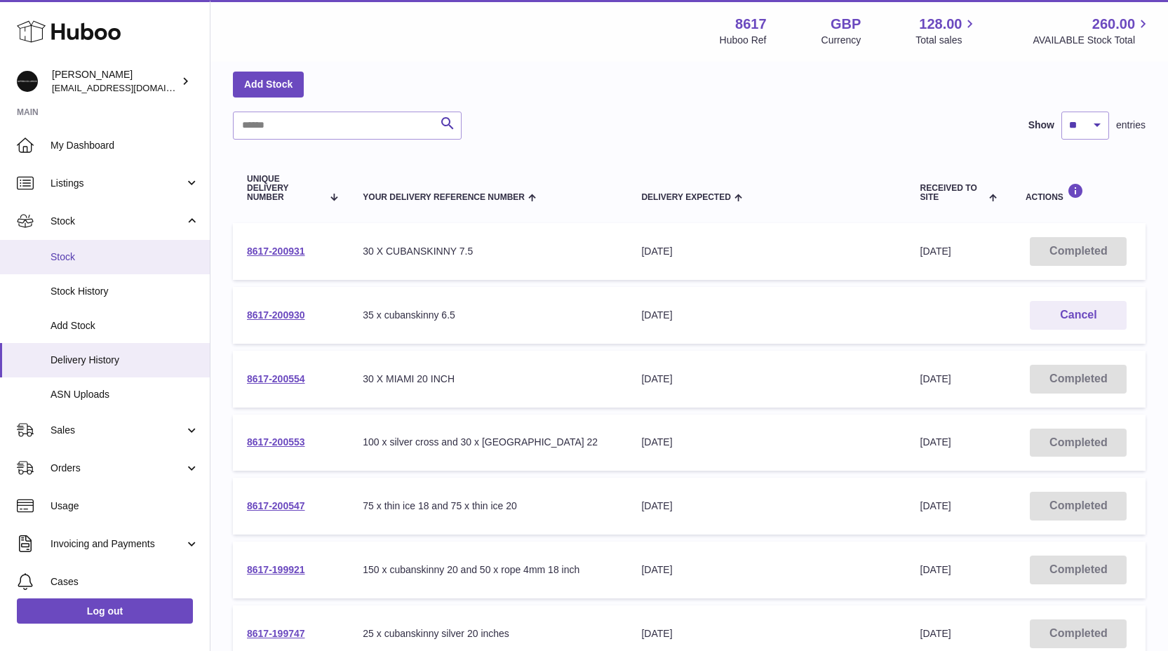
click at [117, 241] on link "Stock" at bounding box center [105, 257] width 210 height 34
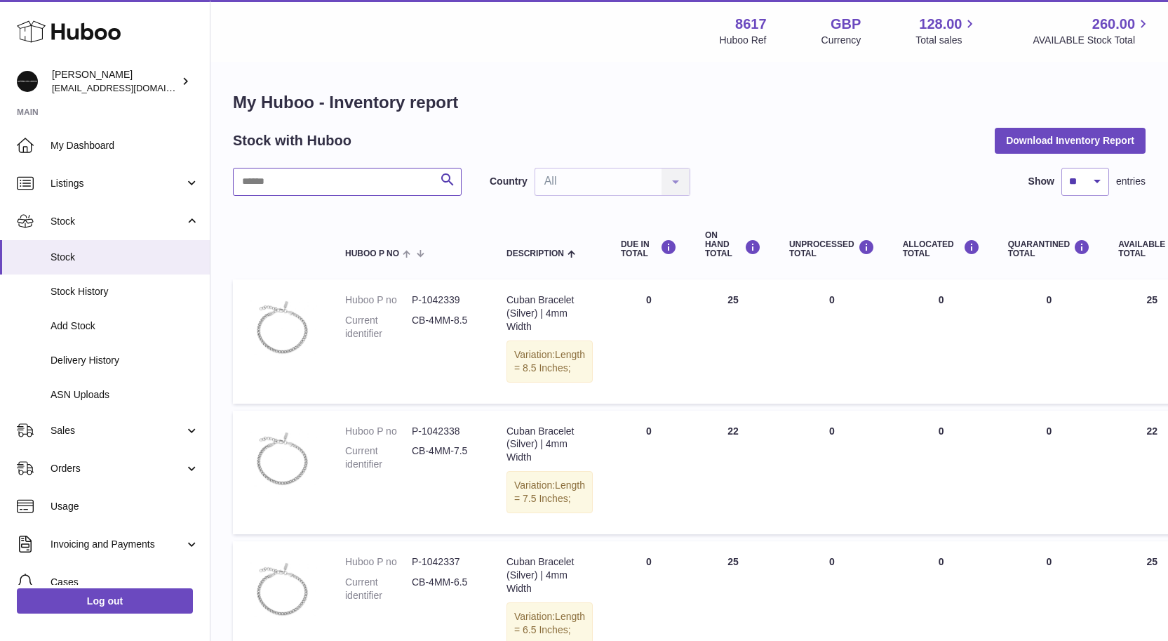
click at [267, 180] on input "text" at bounding box center [347, 182] width 229 height 28
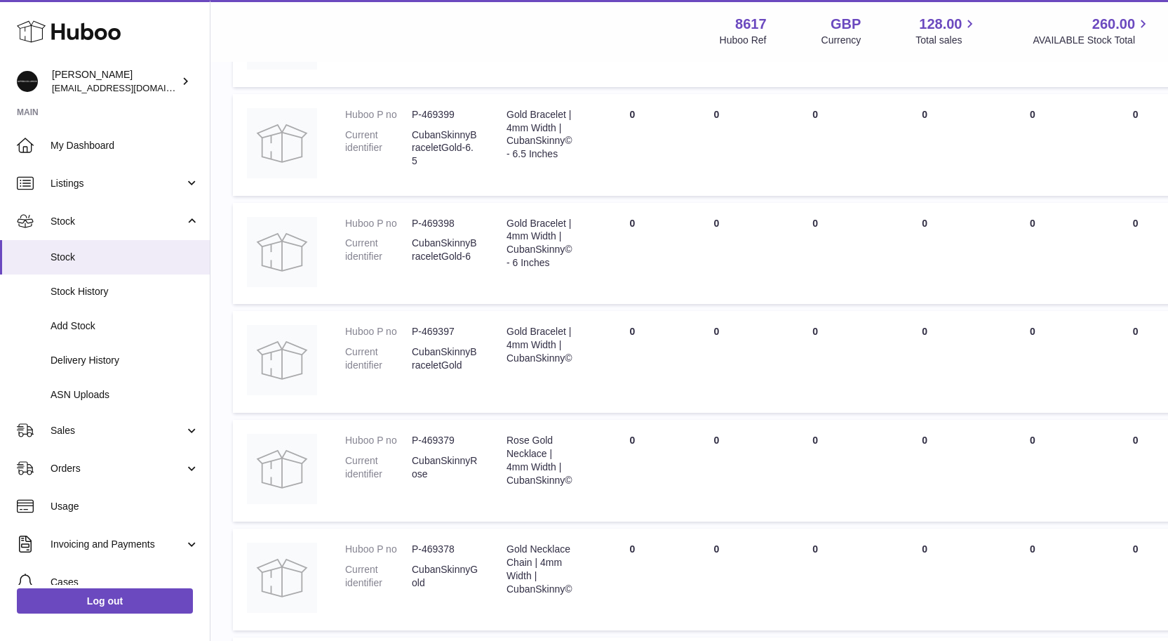
scroll to position [872, 0]
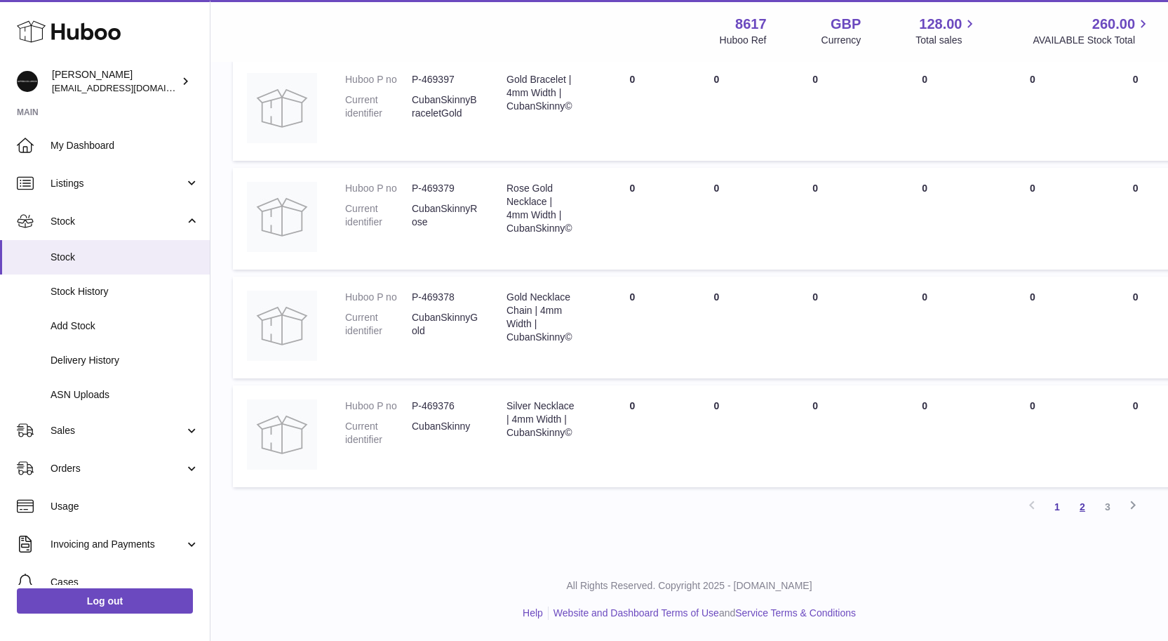
click at [1083, 506] on link "2" at bounding box center [1082, 506] width 25 height 25
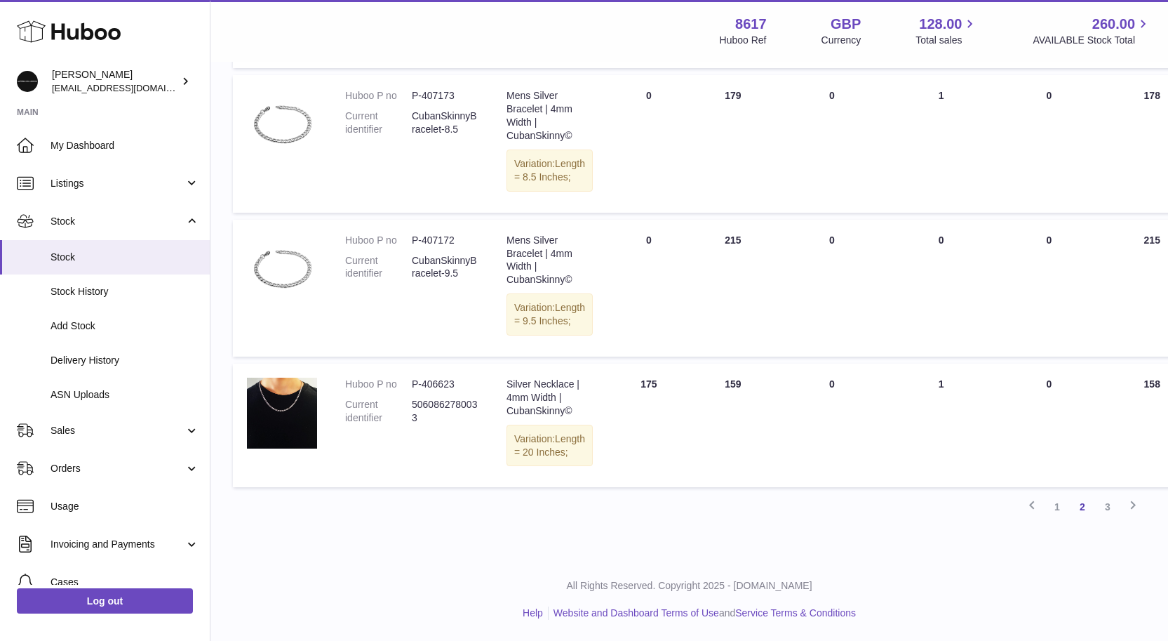
scroll to position [1270, 0]
click at [1108, 502] on link "3" at bounding box center [1107, 506] width 25 height 25
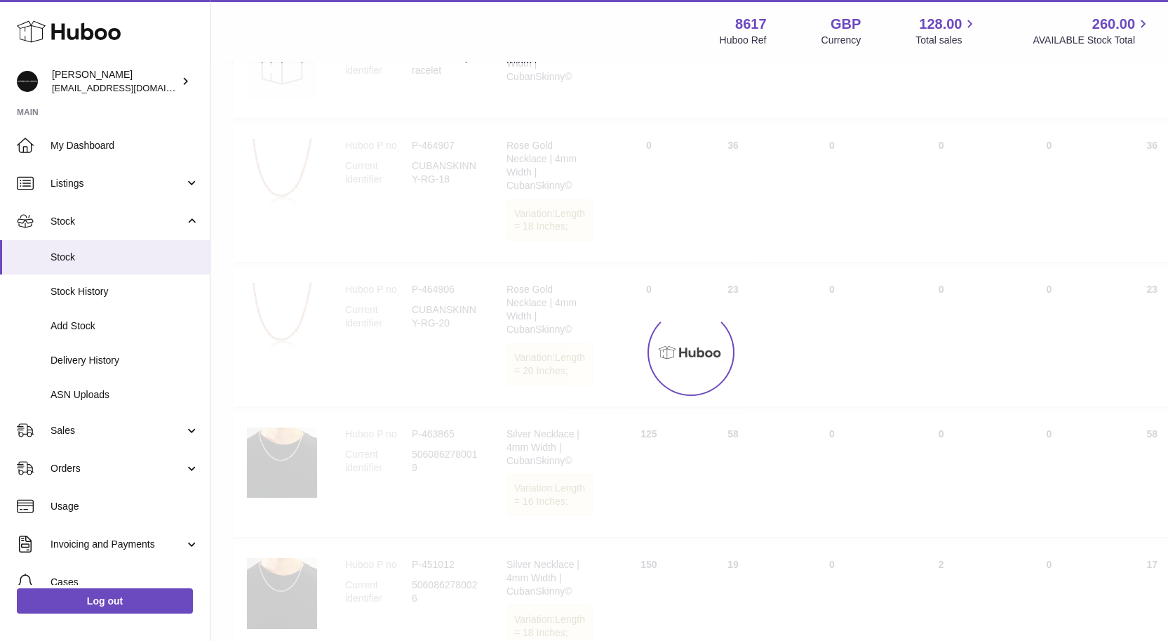
scroll to position [63, 0]
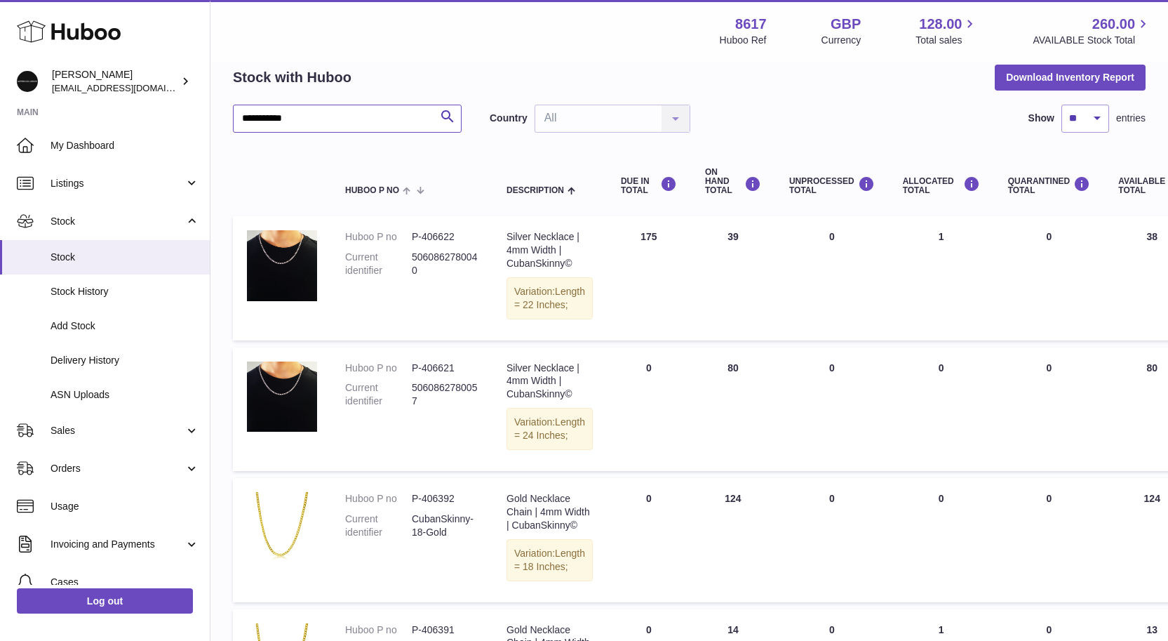
click at [265, 124] on input "**********" at bounding box center [347, 119] width 229 height 28
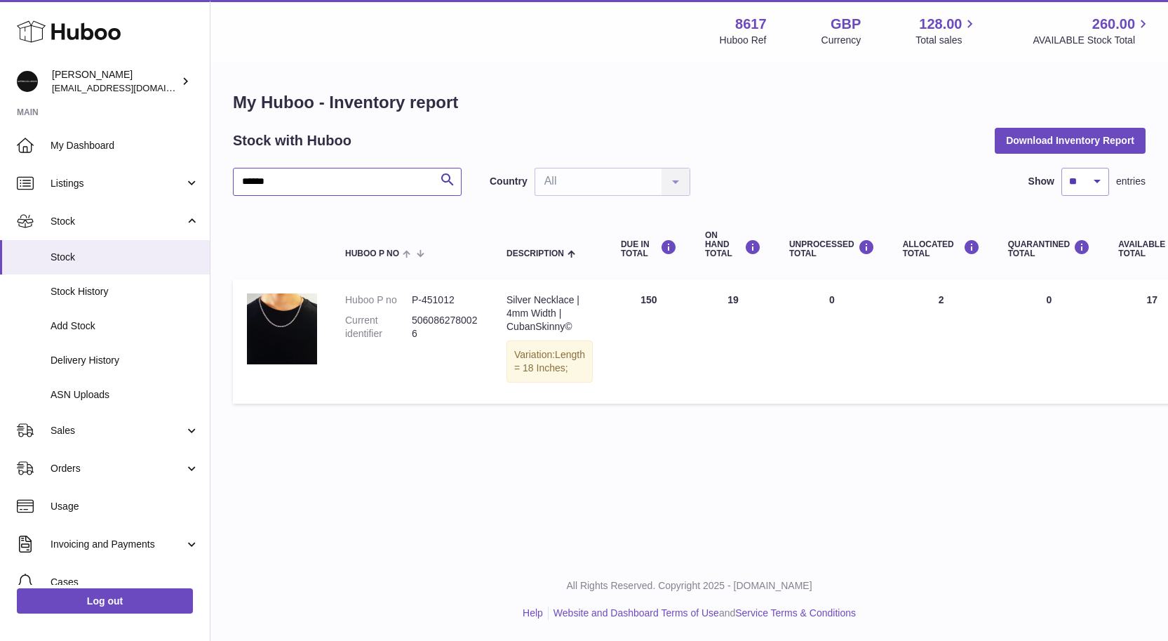
scroll to position [11, 0]
click at [292, 168] on input "******" at bounding box center [347, 182] width 229 height 28
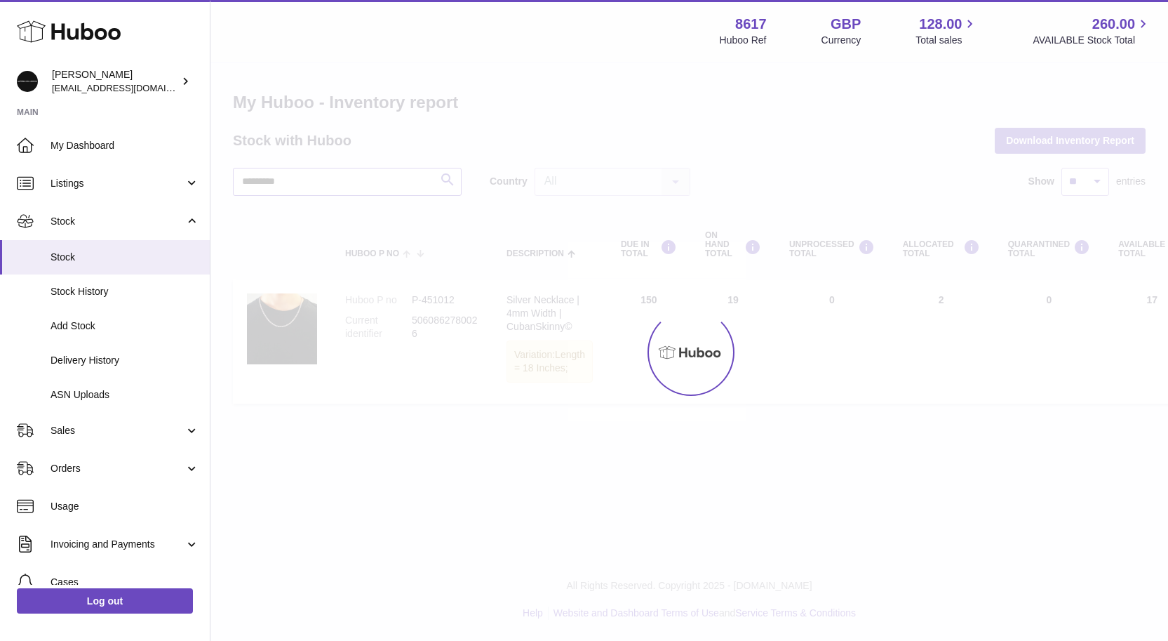
type input "*********"
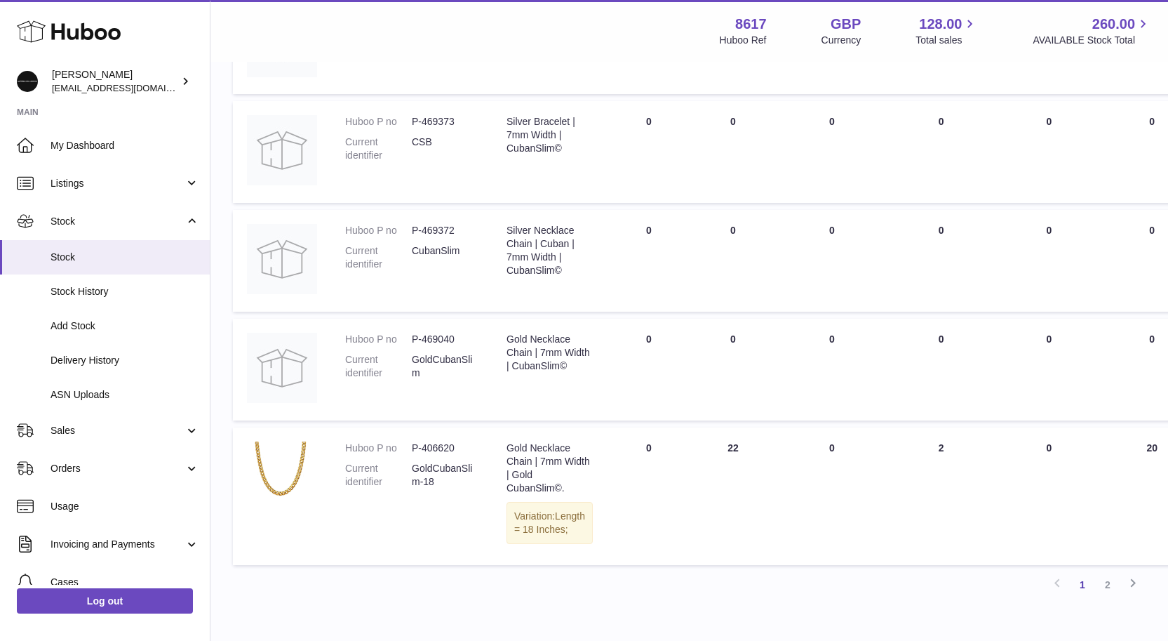
scroll to position [945, 0]
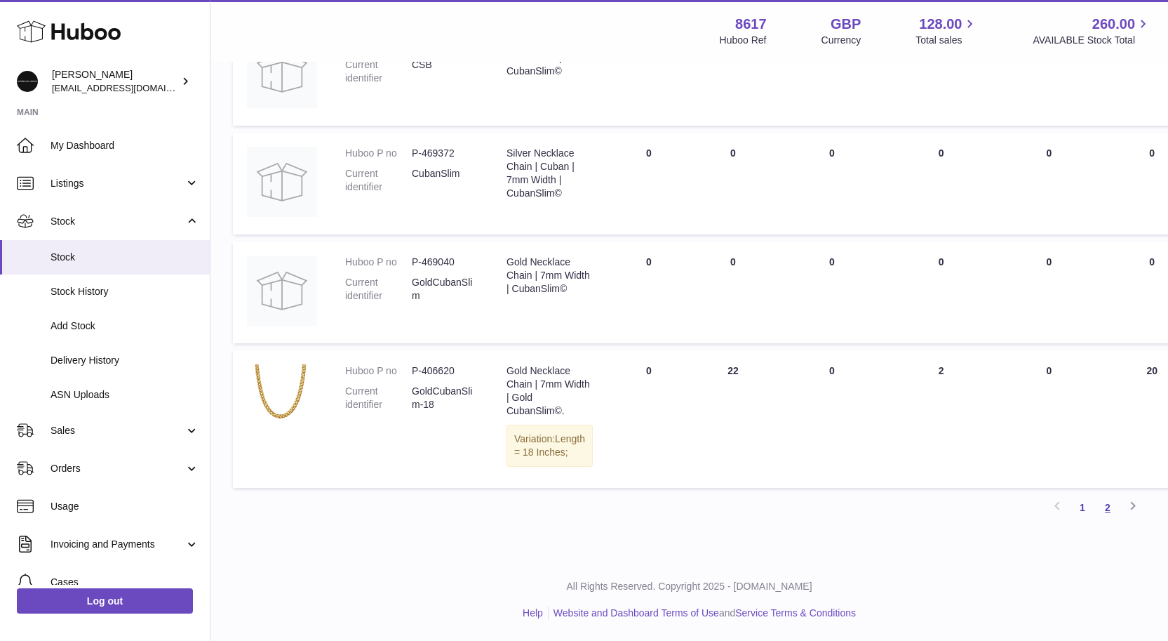
click at [1102, 517] on link "2" at bounding box center [1107, 507] width 25 height 25
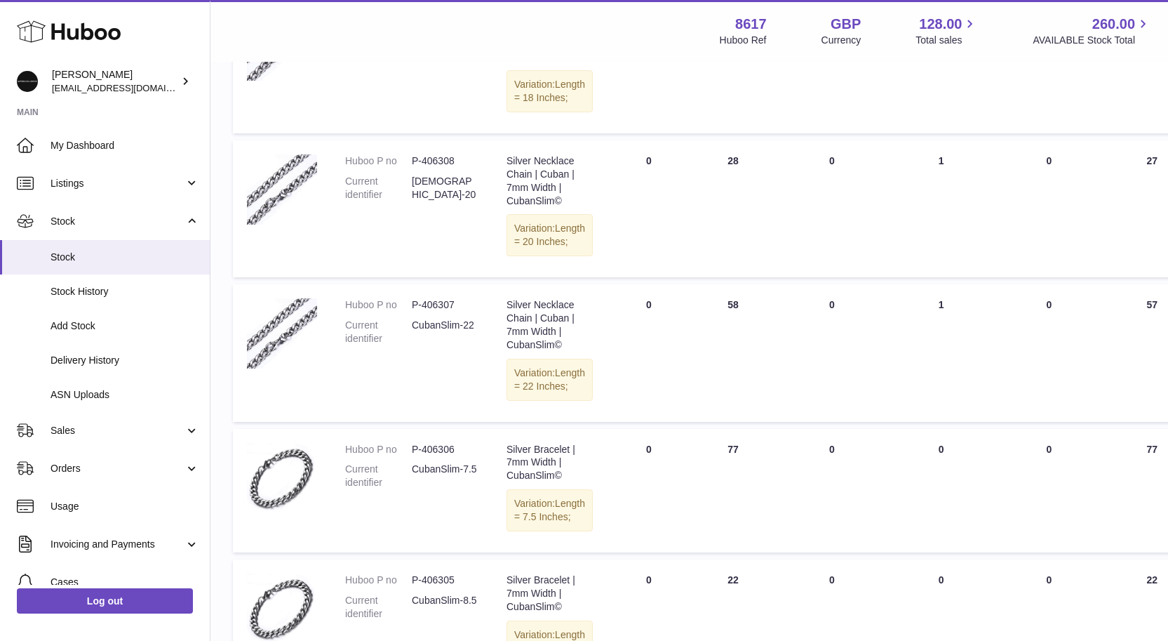
scroll to position [871, 0]
